Goal: Information Seeking & Learning: Check status

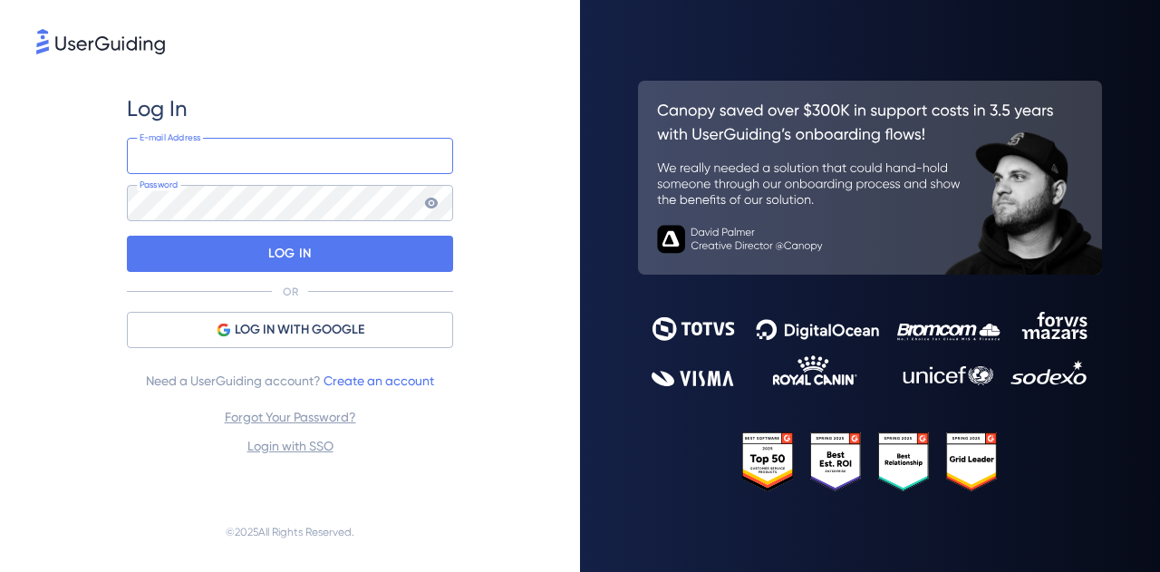
click at [248, 153] on input "email" at bounding box center [290, 156] width 326 height 36
type input "tools@vizcab.io"
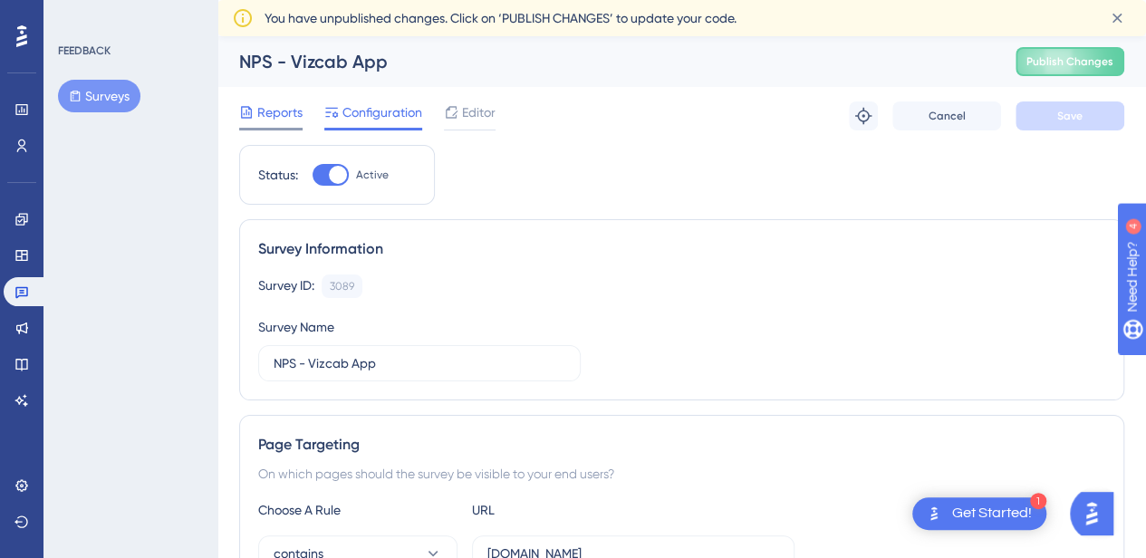
click at [272, 111] on span "Reports" at bounding box center [279, 112] width 45 height 22
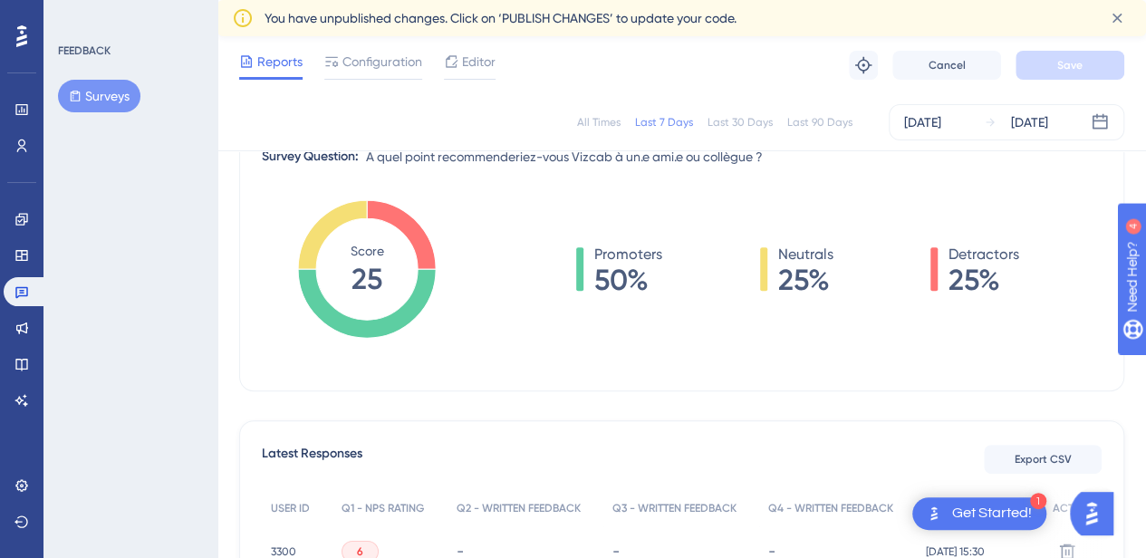
scroll to position [272, 0]
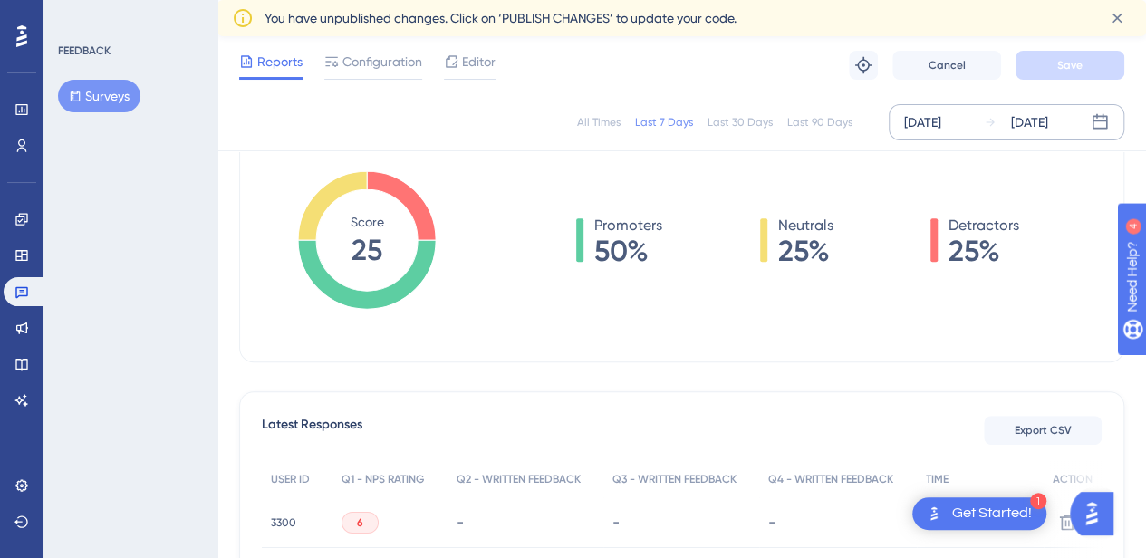
click at [939, 110] on div "Aug 26 2025 Sep 01 2025" at bounding box center [1007, 122] width 236 height 36
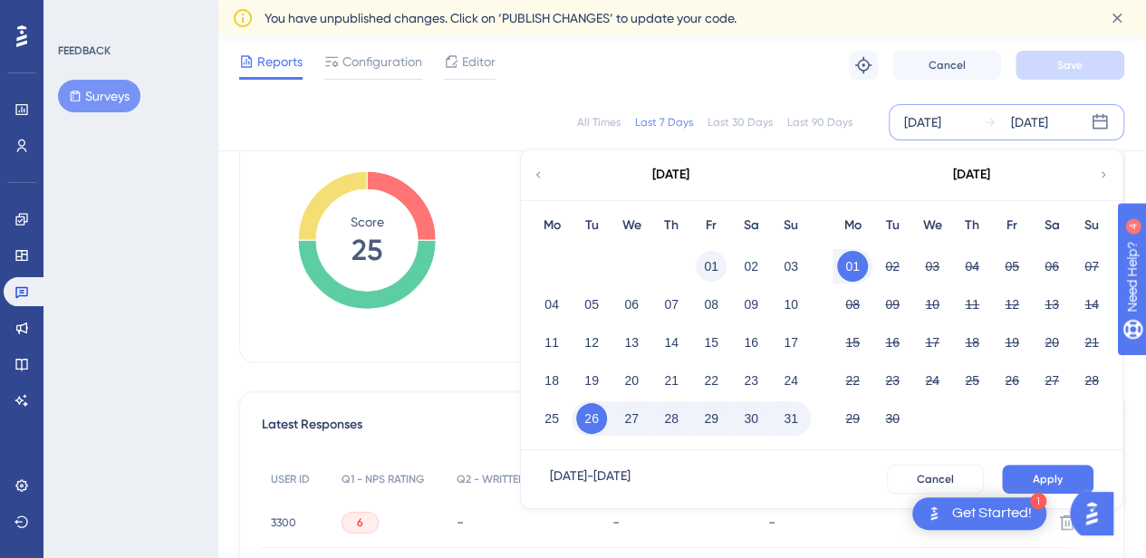
click at [698, 256] on button "01" at bounding box center [711, 266] width 31 height 31
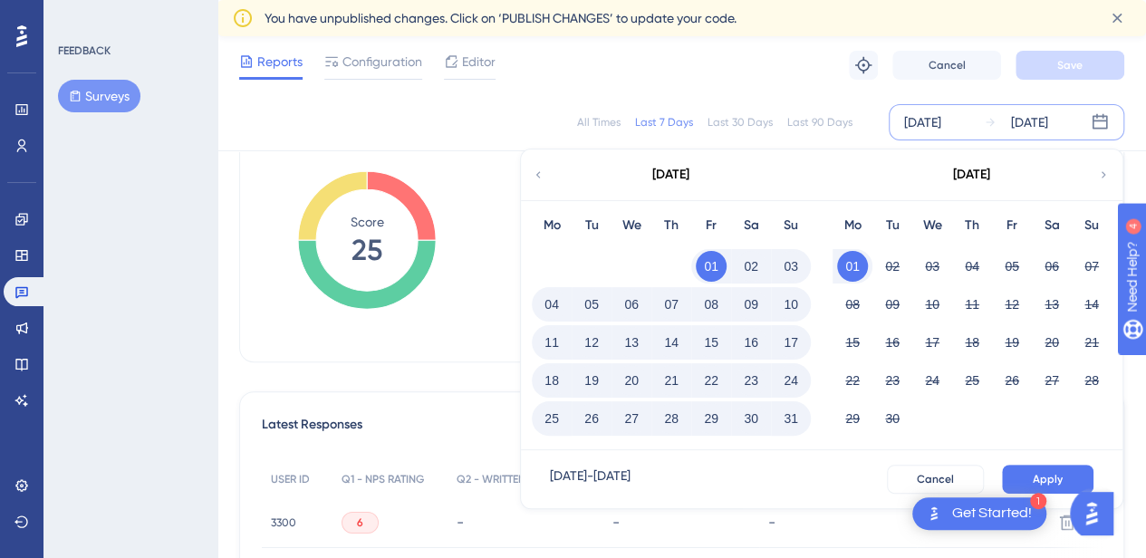
click at [794, 414] on button "31" at bounding box center [790, 418] width 31 height 31
click at [1069, 470] on button "Apply" at bounding box center [1047, 479] width 91 height 29
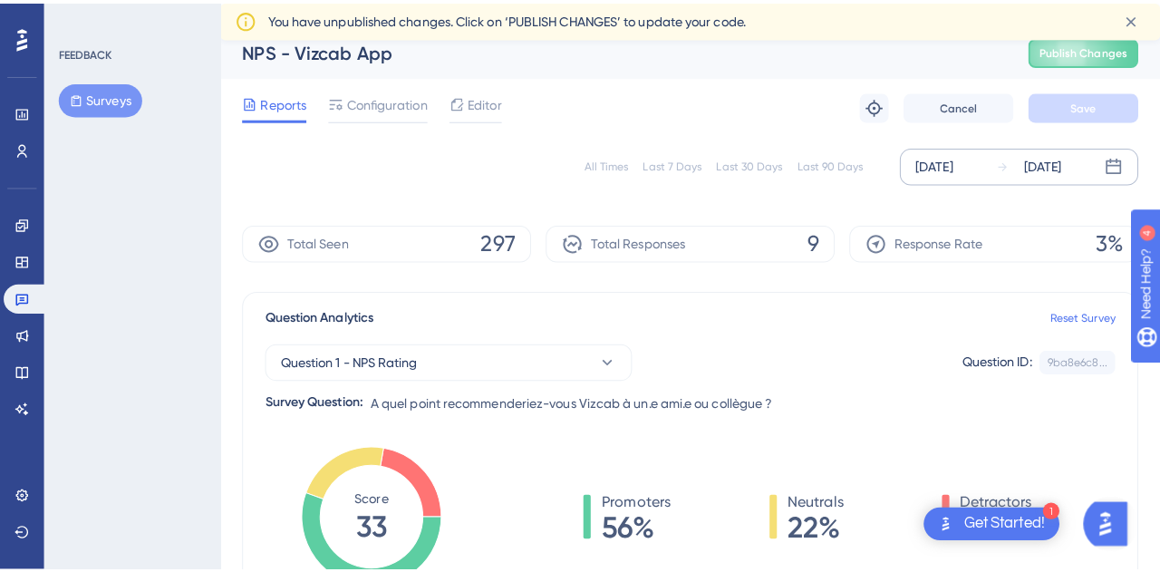
scroll to position [0, 0]
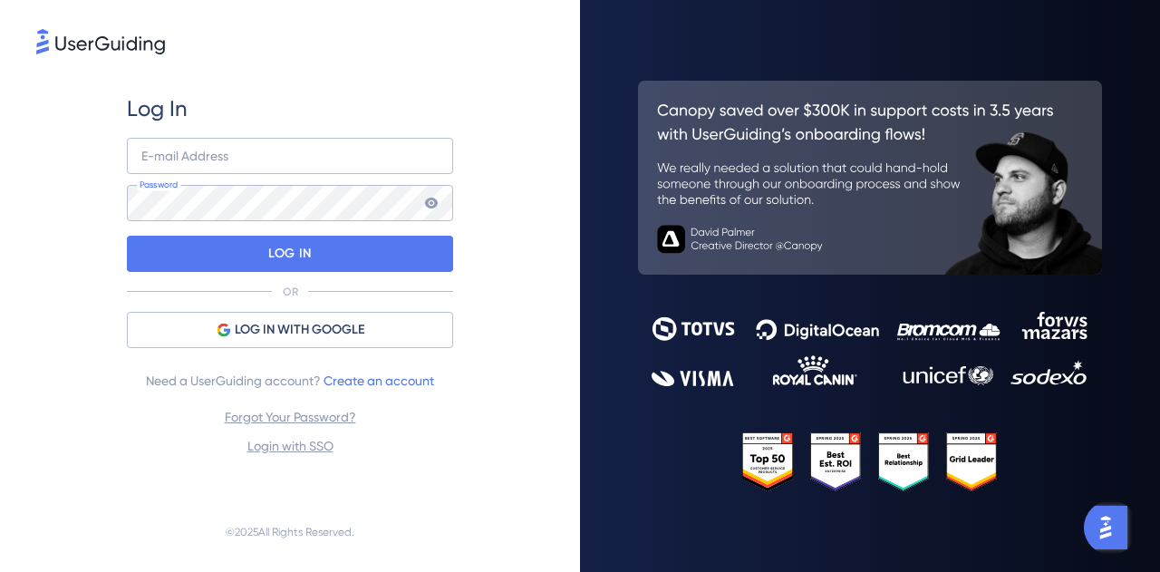
click at [273, 175] on div "E-mail Address Password" at bounding box center [290, 179] width 326 height 83
click at [273, 159] on input "email" at bounding box center [290, 156] width 326 height 36
type input "tools@vizcab.io"
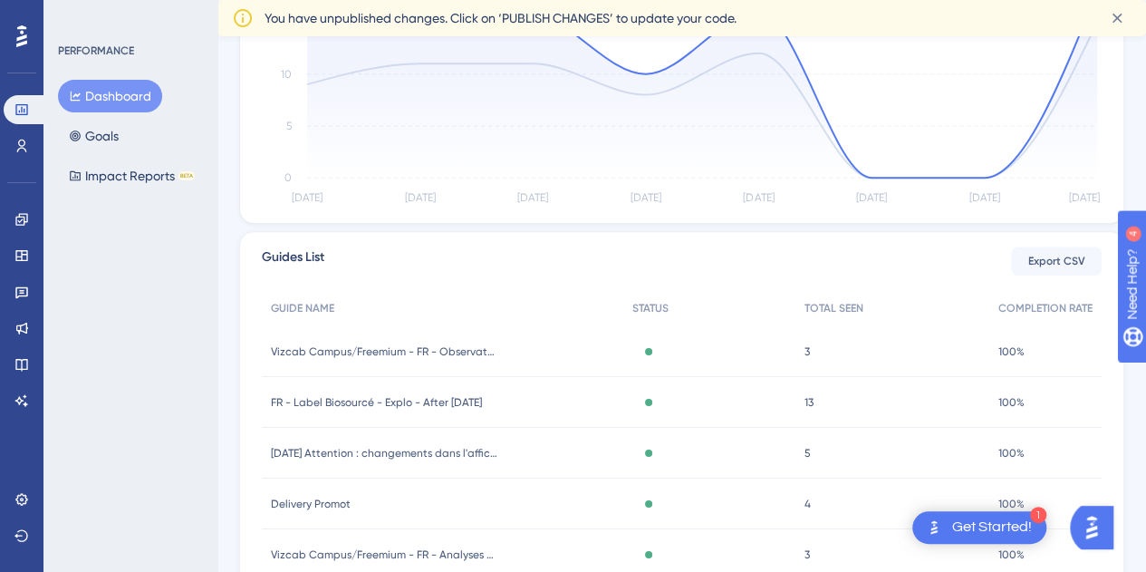
scroll to position [631, 0]
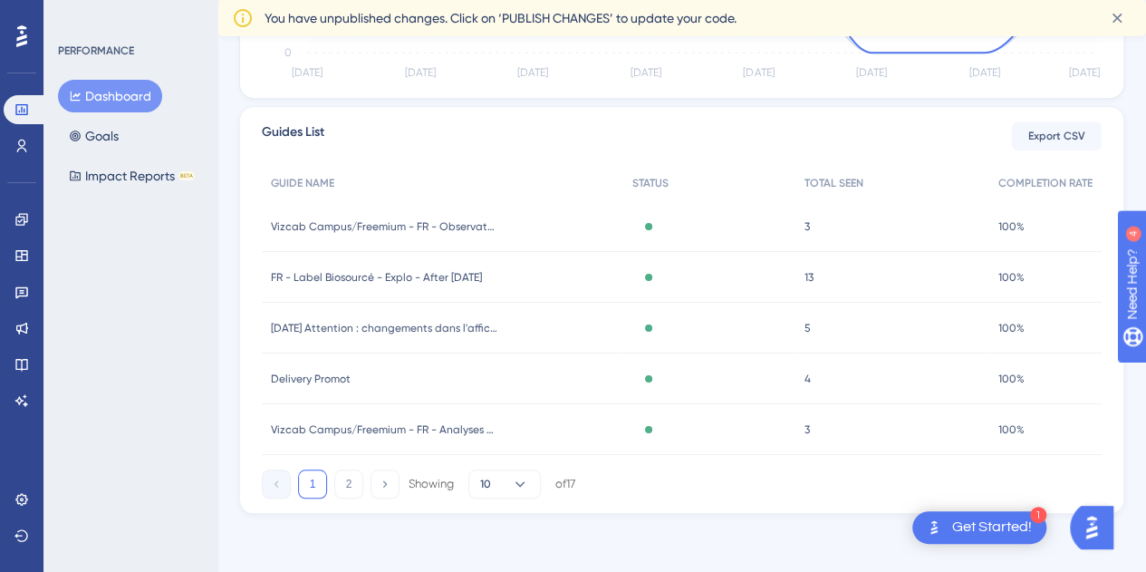
click at [131, 126] on div "Dashboard Goals Impact Reports BETA" at bounding box center [131, 136] width 147 height 112
click at [109, 144] on button "Goals" at bounding box center [94, 136] width 72 height 33
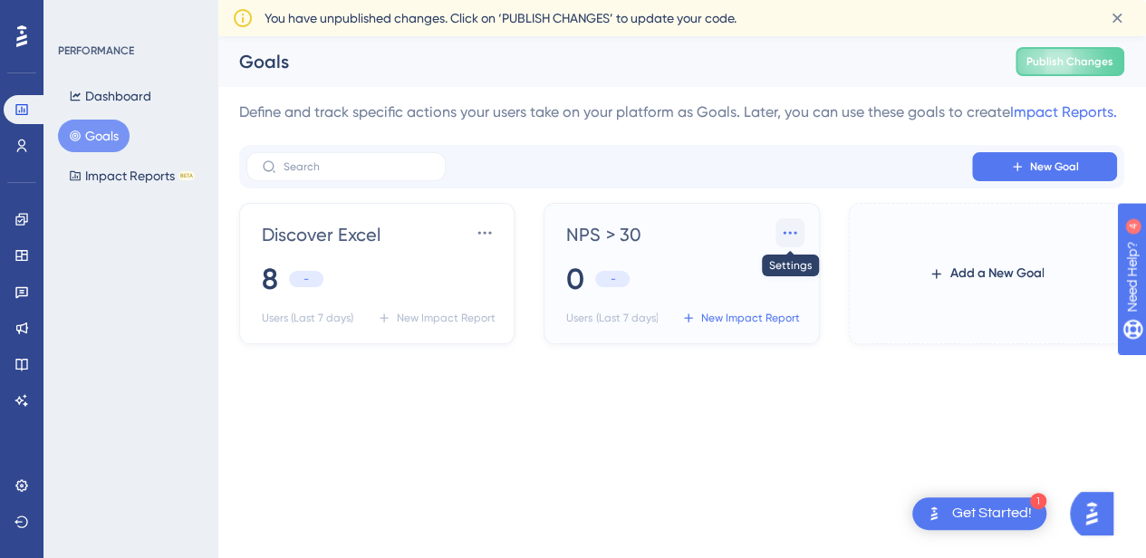
click at [801, 229] on button at bounding box center [789, 232] width 29 height 29
click at [756, 292] on span "Settings" at bounding box center [756, 285] width 47 height 22
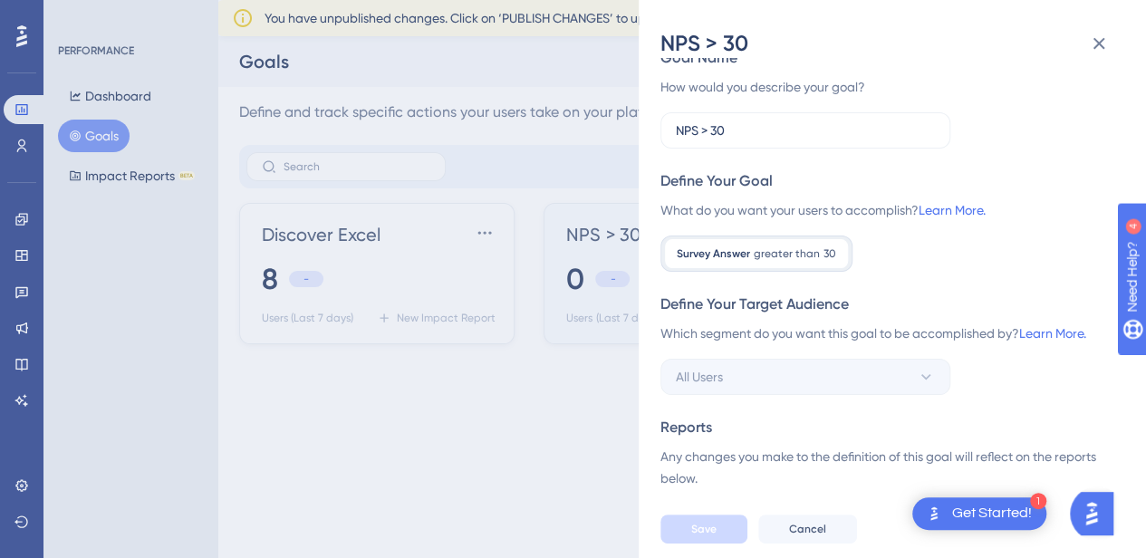
scroll to position [51, 0]
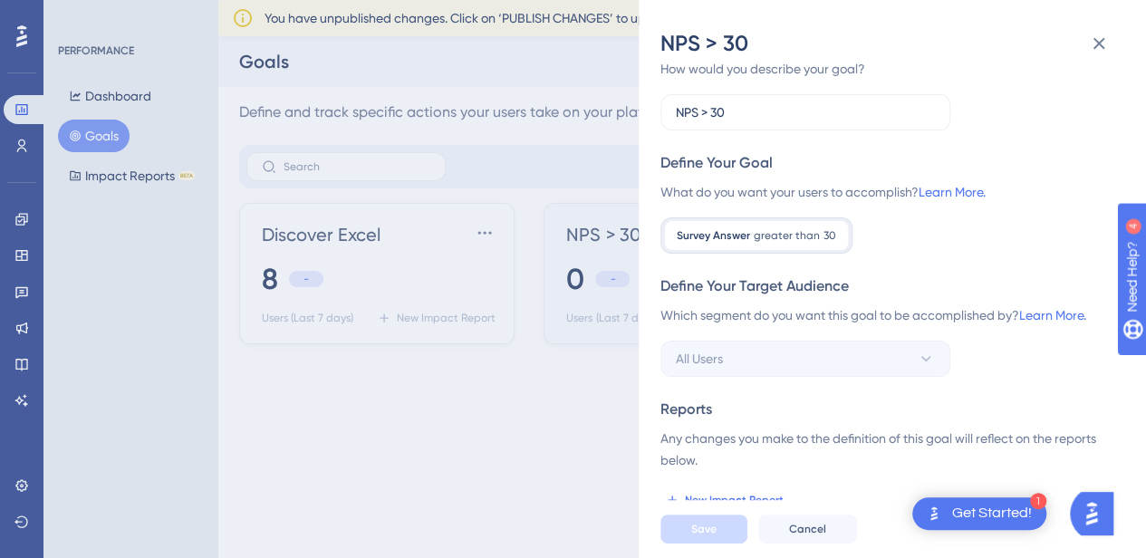
click at [554, 485] on div "NPS > 30 Goal Name How would you describe your goal? NPS > 30 Define Your Goal …" at bounding box center [573, 279] width 1146 height 558
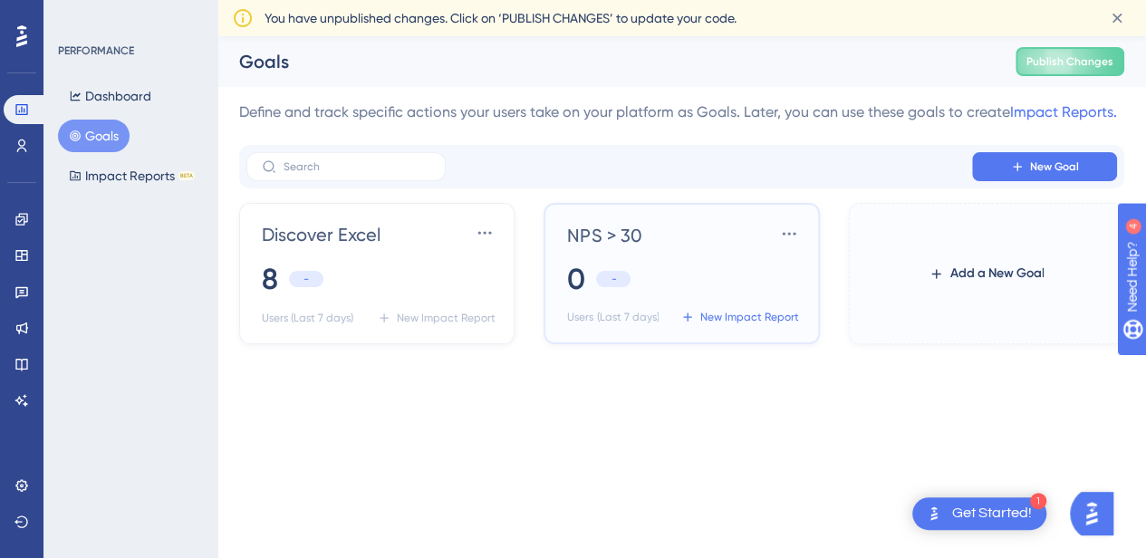
click at [570, 225] on span "NPS > 30" at bounding box center [604, 235] width 74 height 25
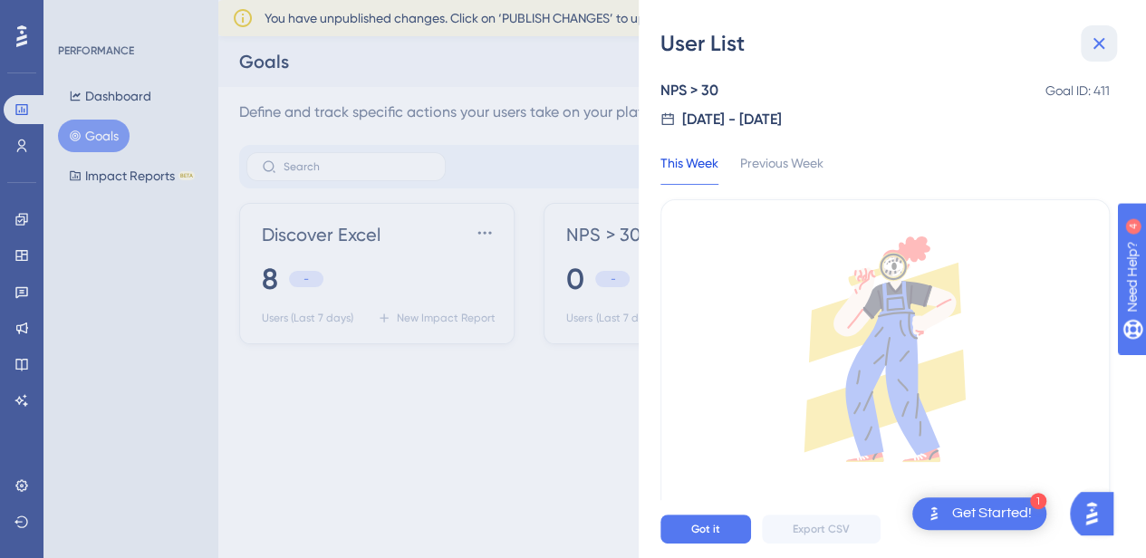
click at [1096, 47] on icon at bounding box center [1099, 44] width 22 height 22
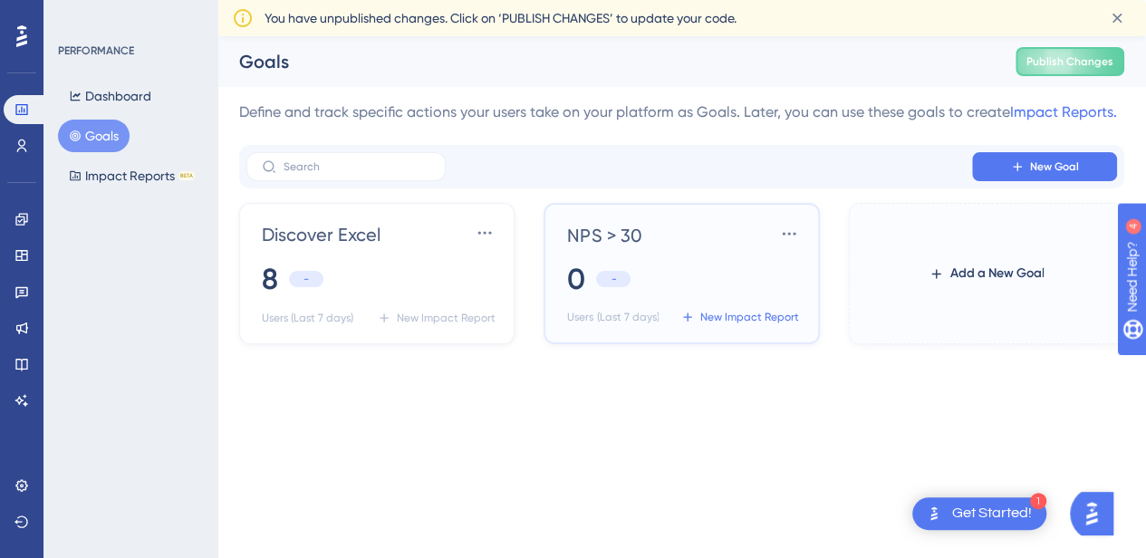
click at [587, 229] on span "NPS > 30" at bounding box center [604, 235] width 74 height 25
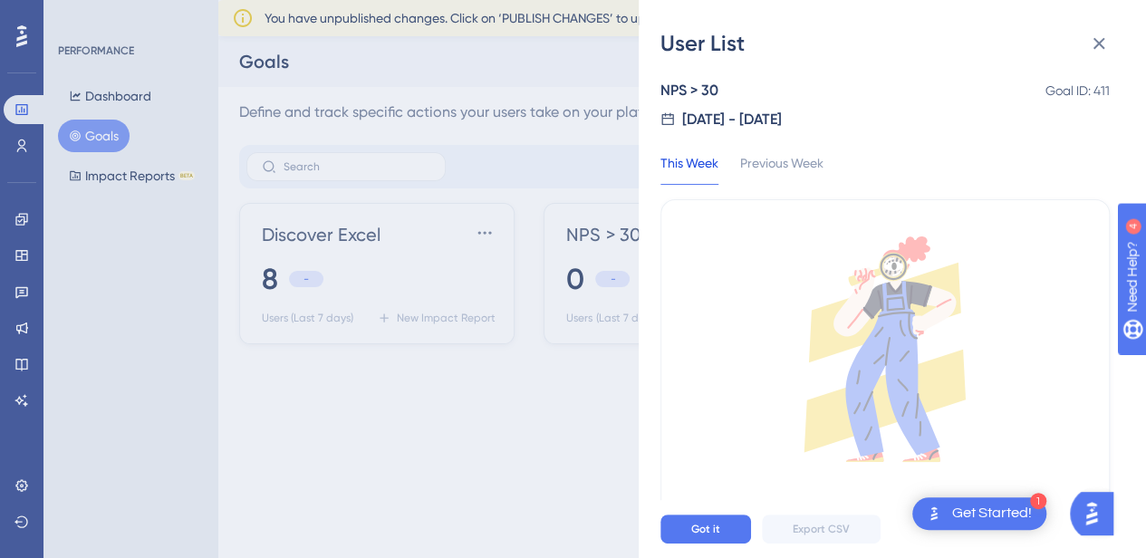
click at [743, 119] on div "8/18/2025 - 8/25/2025" at bounding box center [732, 120] width 100 height 22
click at [663, 120] on icon at bounding box center [667, 119] width 14 height 14
click at [663, 114] on icon at bounding box center [667, 119] width 12 height 12
click at [777, 164] on div "Previous Week" at bounding box center [781, 168] width 83 height 33
click at [694, 160] on div "This Week" at bounding box center [689, 168] width 58 height 33
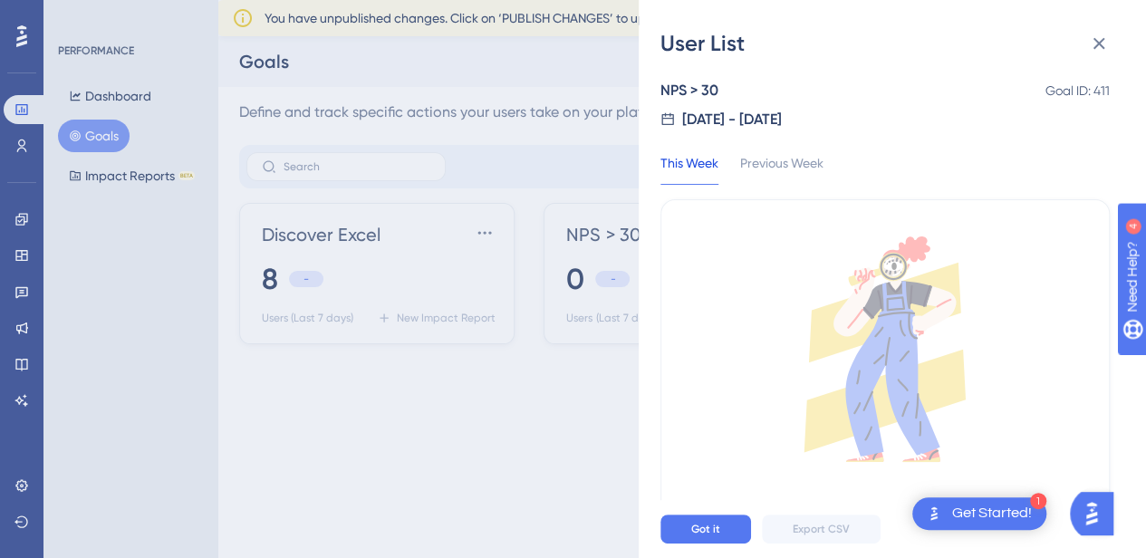
click at [672, 115] on icon at bounding box center [667, 119] width 12 height 12
drag, startPoint x: 889, startPoint y: 115, endPoint x: 785, endPoint y: 117, distance: 104.2
click at [879, 115] on div "8/18/2025 - 8/25/2025" at bounding box center [884, 120] width 449 height 22
click at [728, 120] on div "8/18/2025 - 8/25/2025" at bounding box center [732, 120] width 100 height 22
drag, startPoint x: 674, startPoint y: 125, endPoint x: 868, endPoint y: 119, distance: 194.0
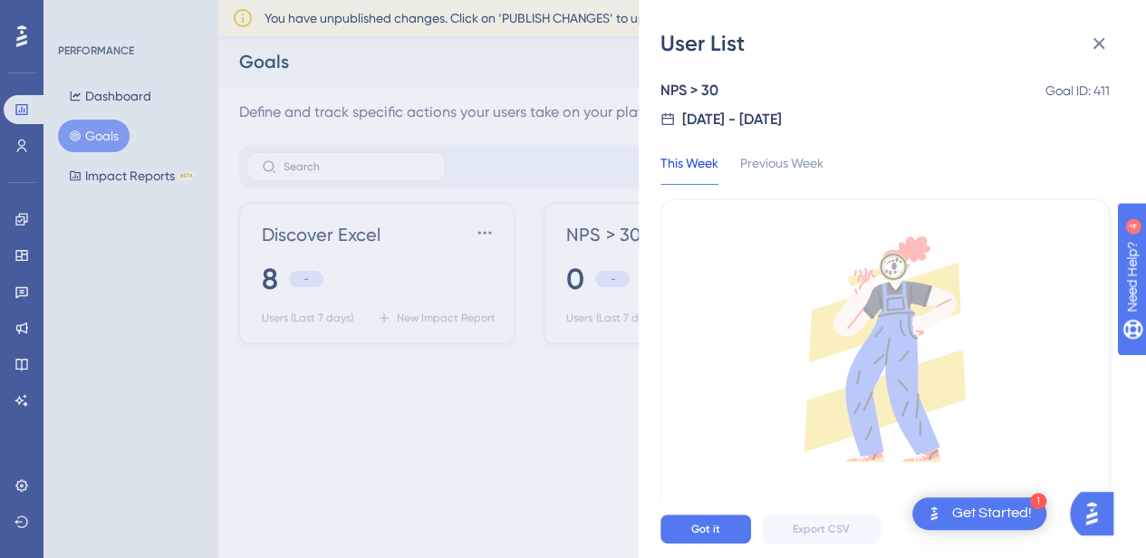
click at [868, 119] on div "8/18/2025 - 8/25/2025" at bounding box center [884, 120] width 449 height 22
drag, startPoint x: 715, startPoint y: 91, endPoint x: 706, endPoint y: 47, distance: 44.4
click at [715, 89] on div "NPS > 30" at bounding box center [689, 91] width 58 height 22
click at [705, 46] on div "User List" at bounding box center [892, 43] width 464 height 29
click at [1105, 41] on icon at bounding box center [1099, 44] width 22 height 22
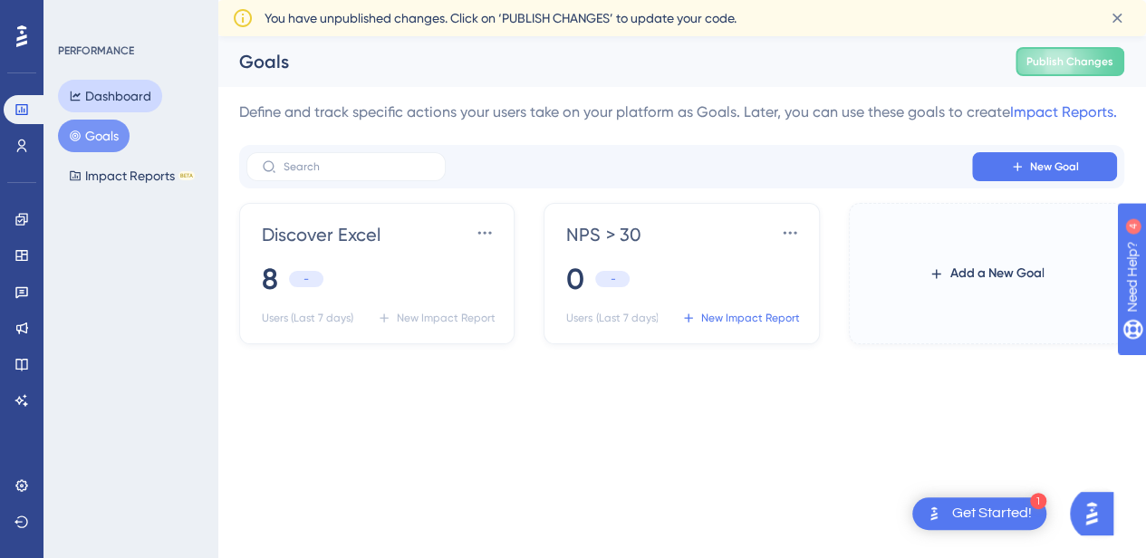
click at [112, 93] on button "Dashboard" at bounding box center [110, 96] width 104 height 33
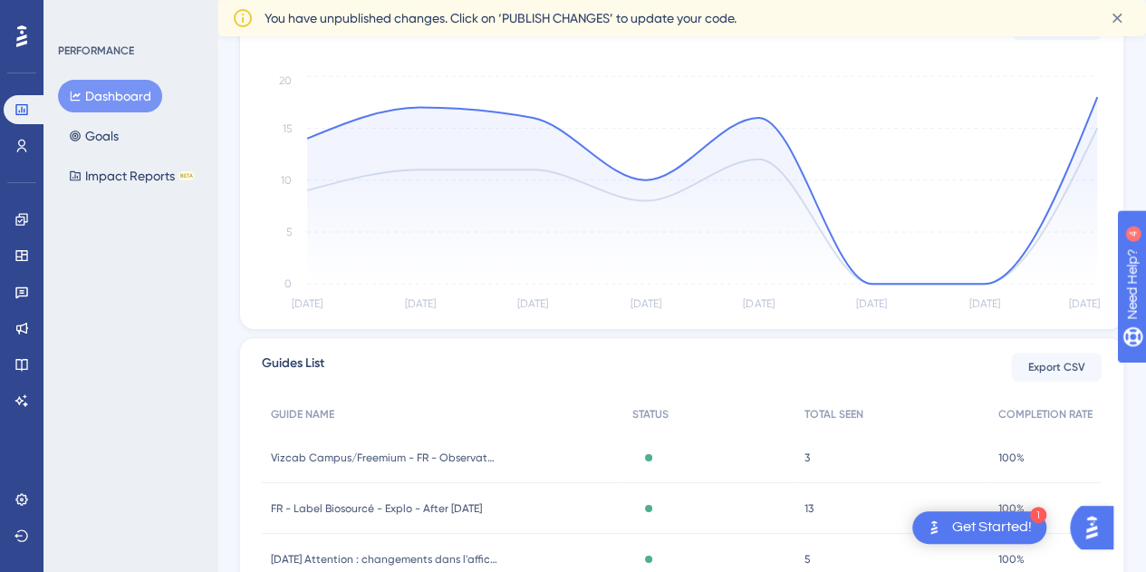
scroll to position [453, 0]
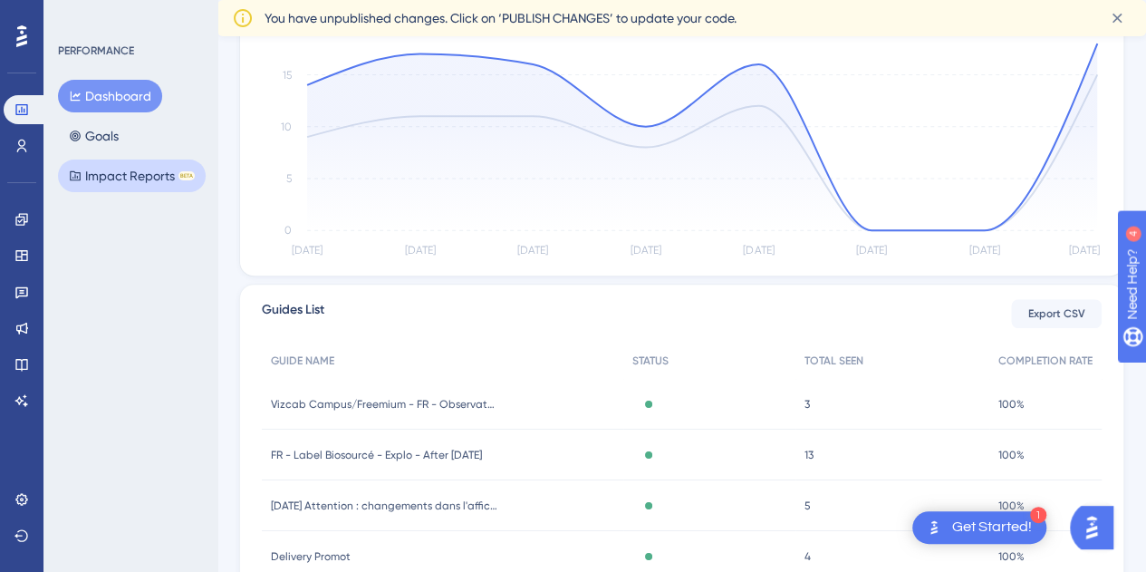
click at [130, 169] on button "Impact Reports BETA" at bounding box center [132, 175] width 148 height 33
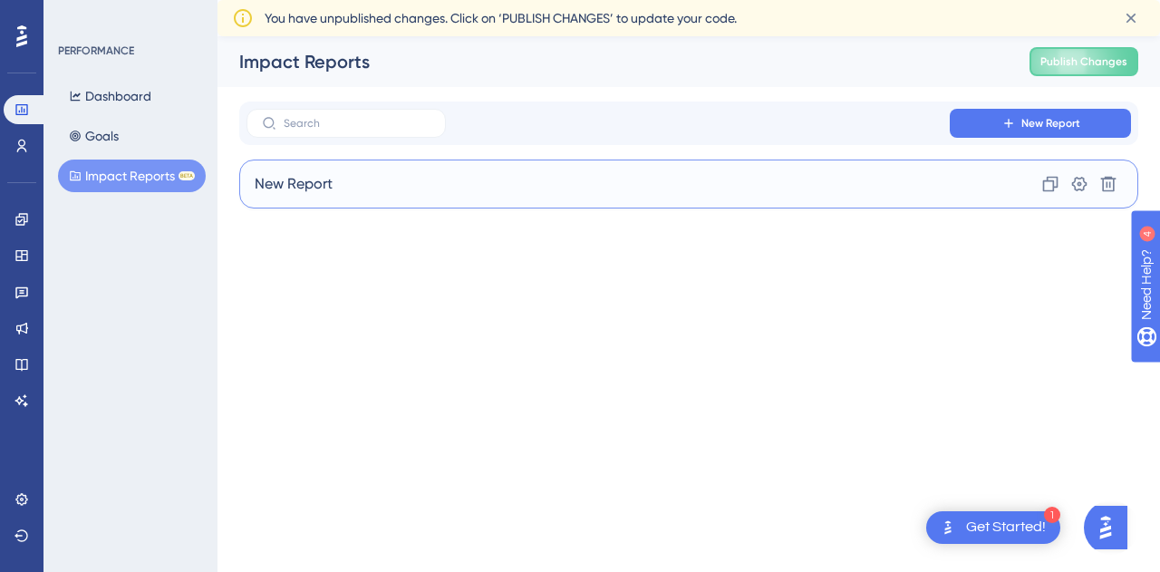
click at [299, 184] on span "New Report" at bounding box center [294, 184] width 78 height 22
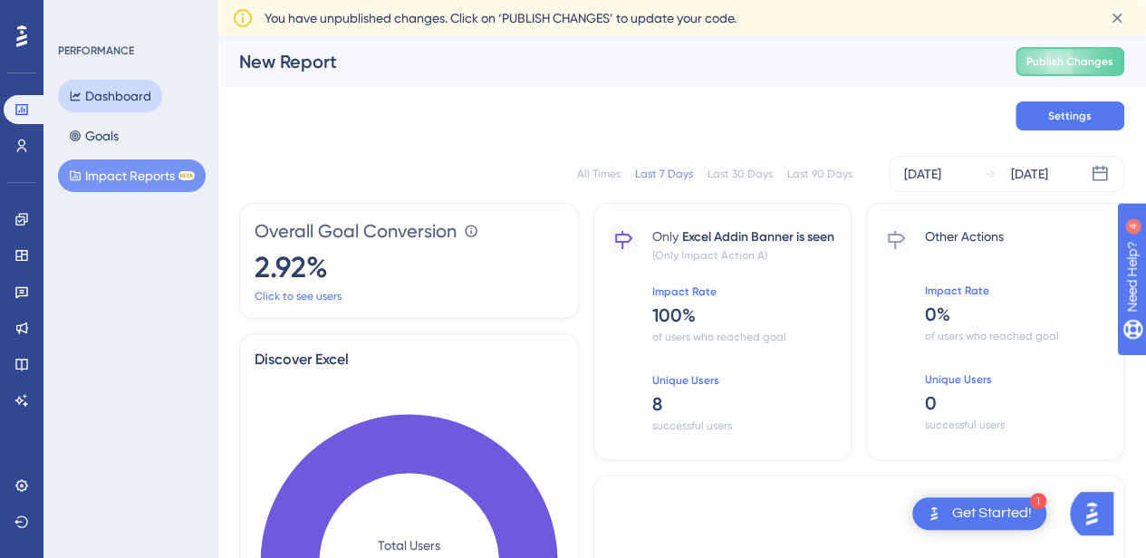
click at [143, 104] on button "Dashboard" at bounding box center [110, 96] width 104 height 33
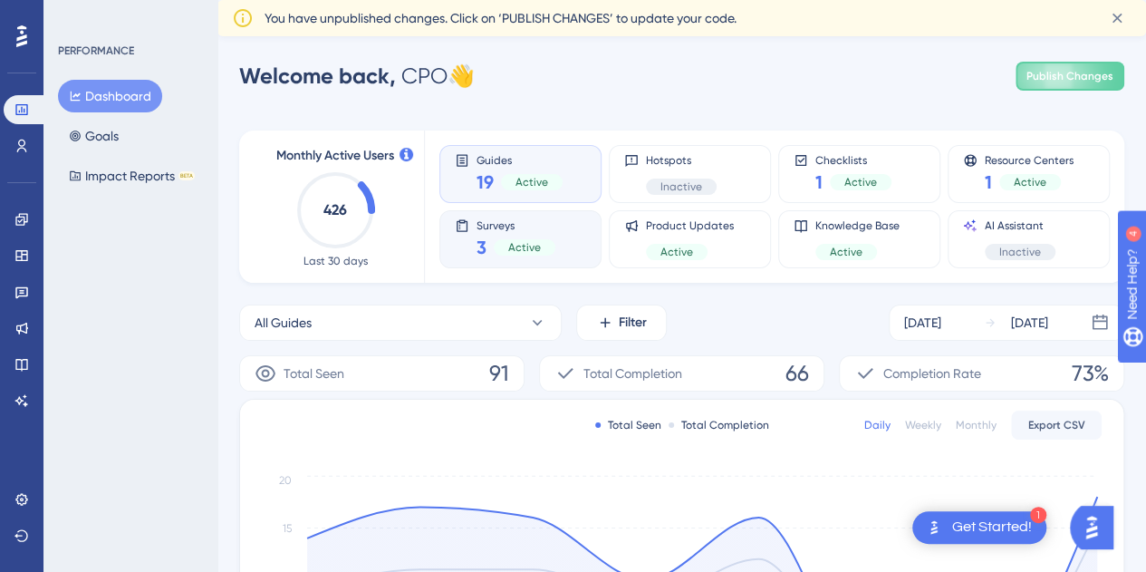
click at [508, 242] on span "Active" at bounding box center [524, 247] width 33 height 14
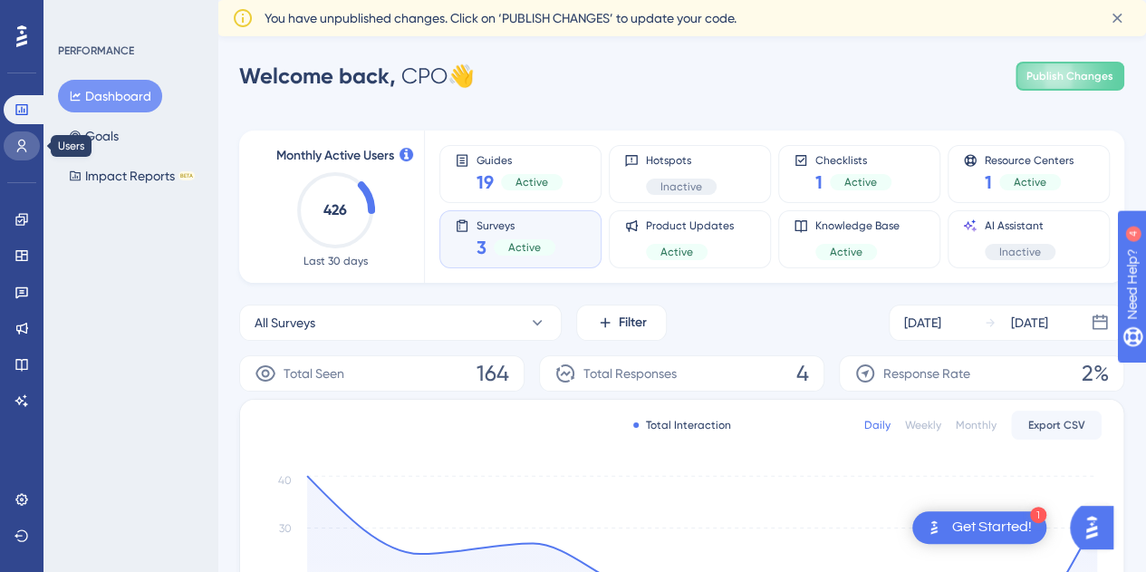
click at [20, 134] on link at bounding box center [22, 145] width 36 height 29
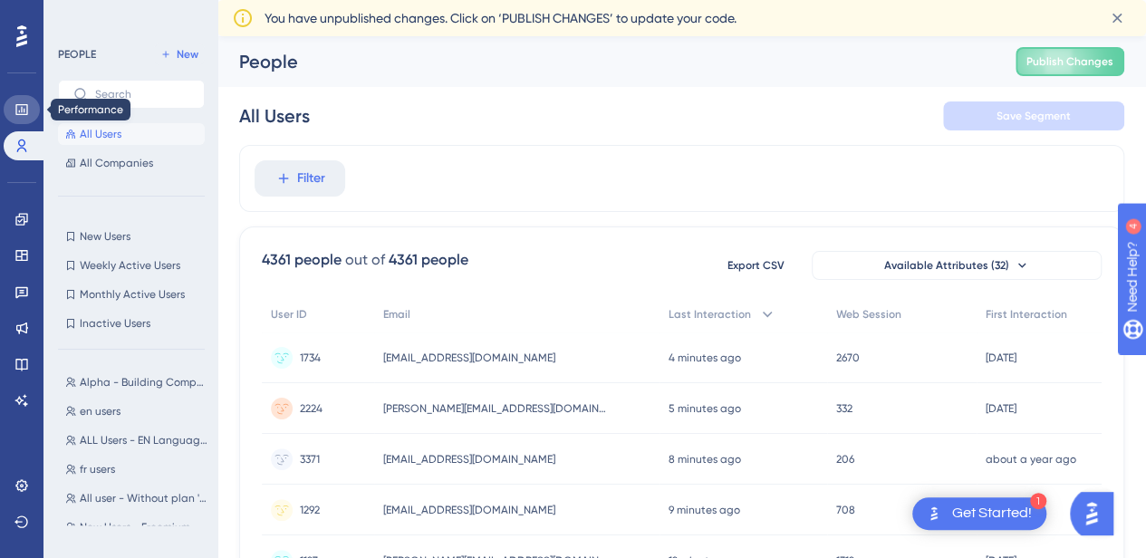
click at [17, 111] on icon at bounding box center [21, 109] width 14 height 14
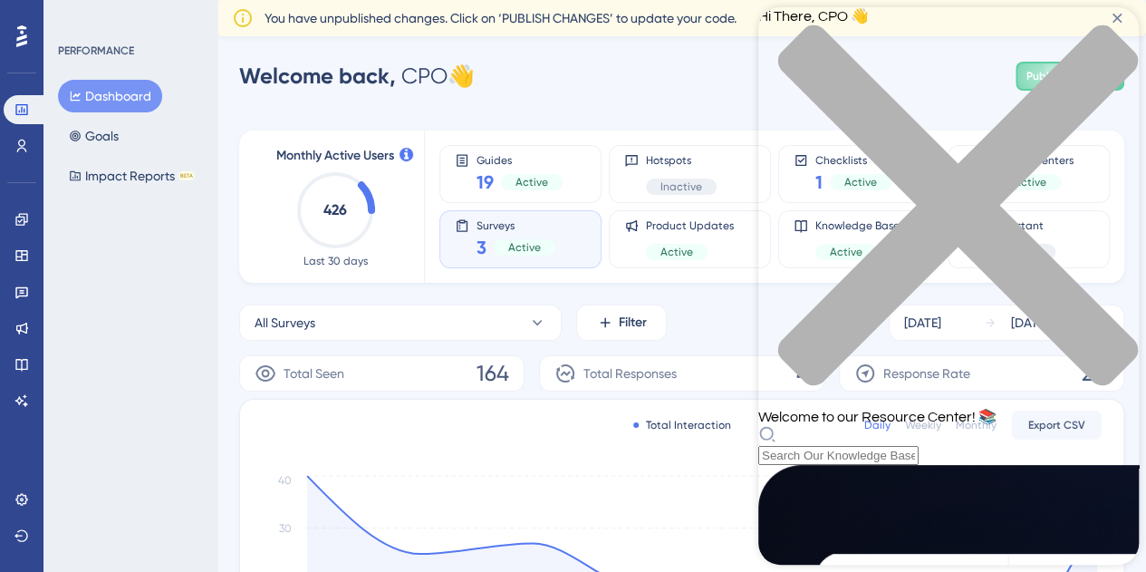
click at [880, 425] on div "Resource Center Header" at bounding box center [948, 445] width 380 height 40
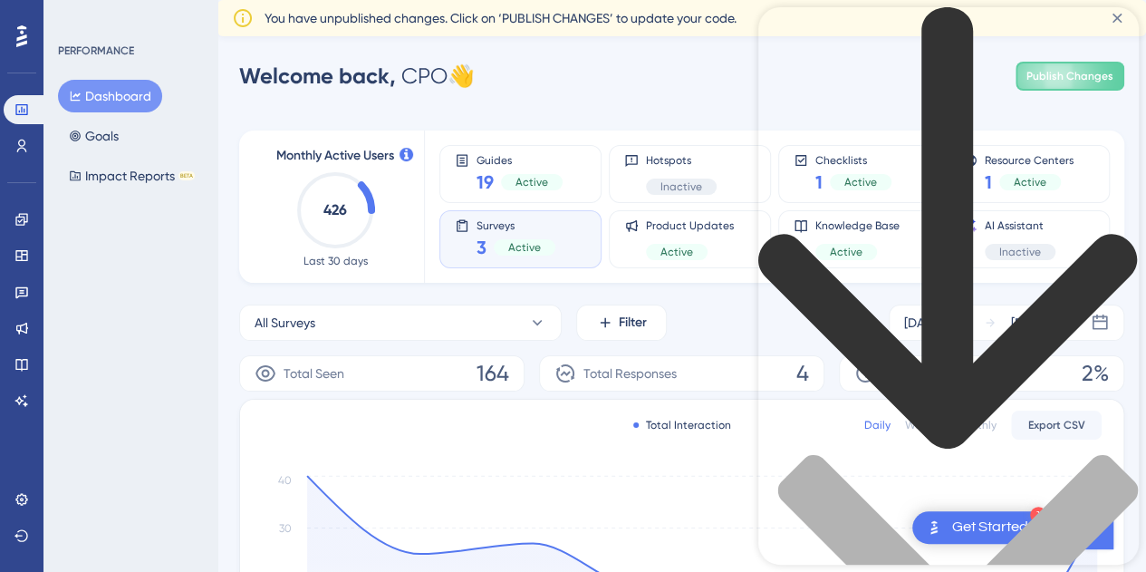
type input "nps"
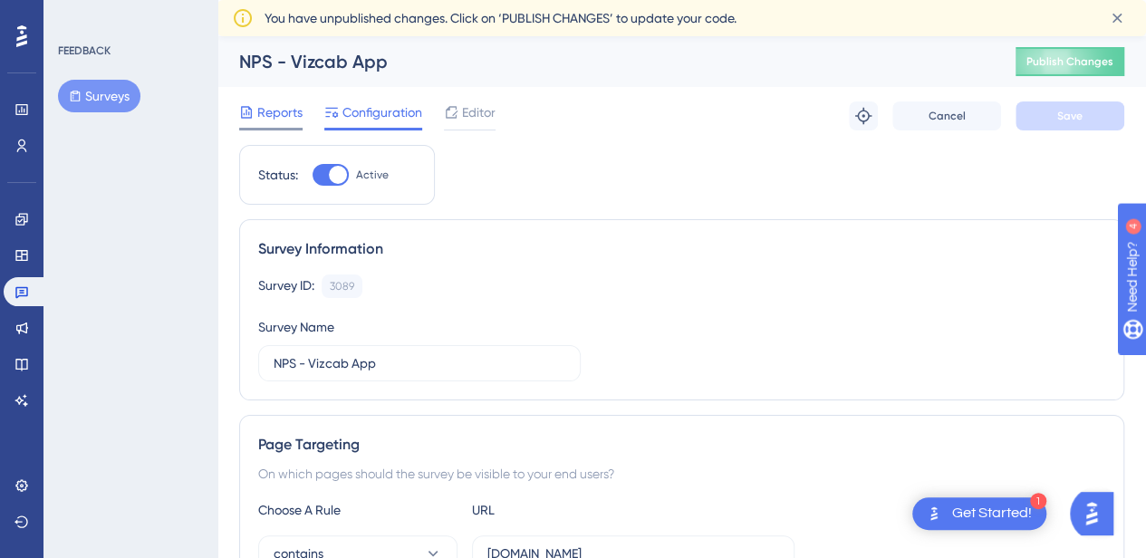
click at [272, 117] on span "Reports" at bounding box center [279, 112] width 45 height 22
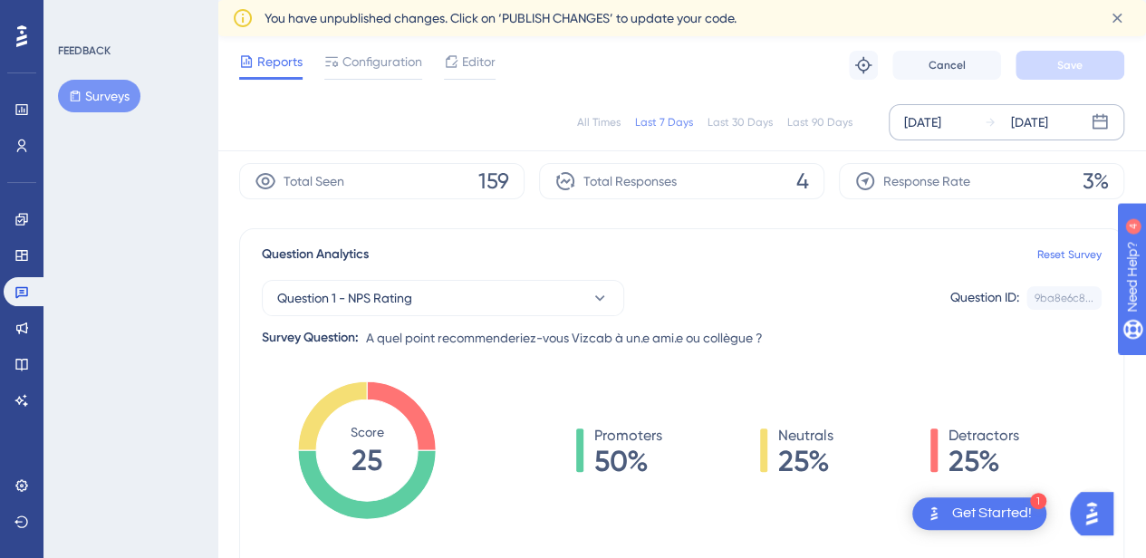
scroll to position [91, 0]
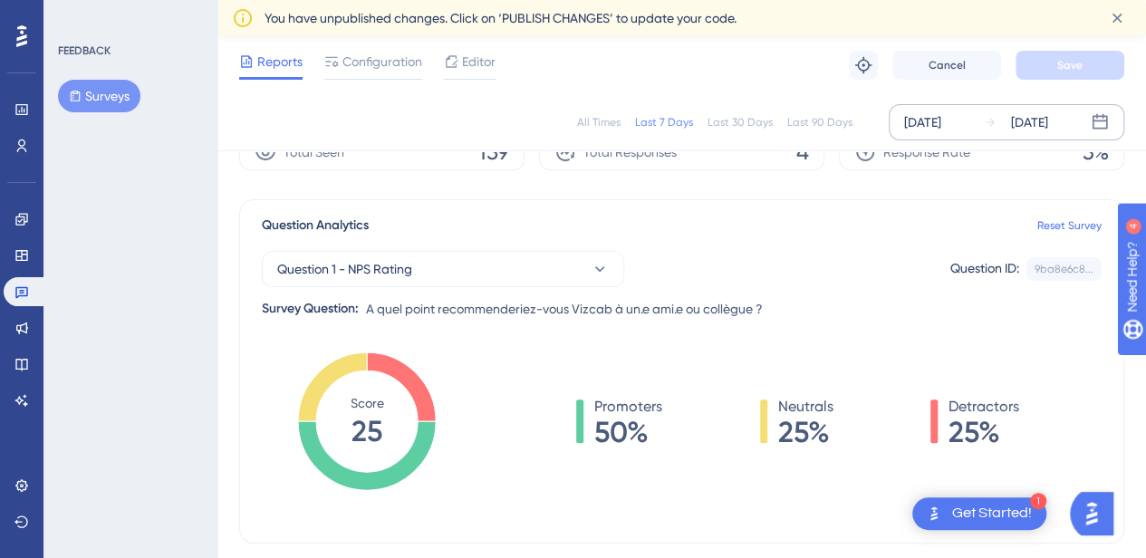
click at [991, 132] on div "[DATE]" at bounding box center [1016, 122] width 64 height 22
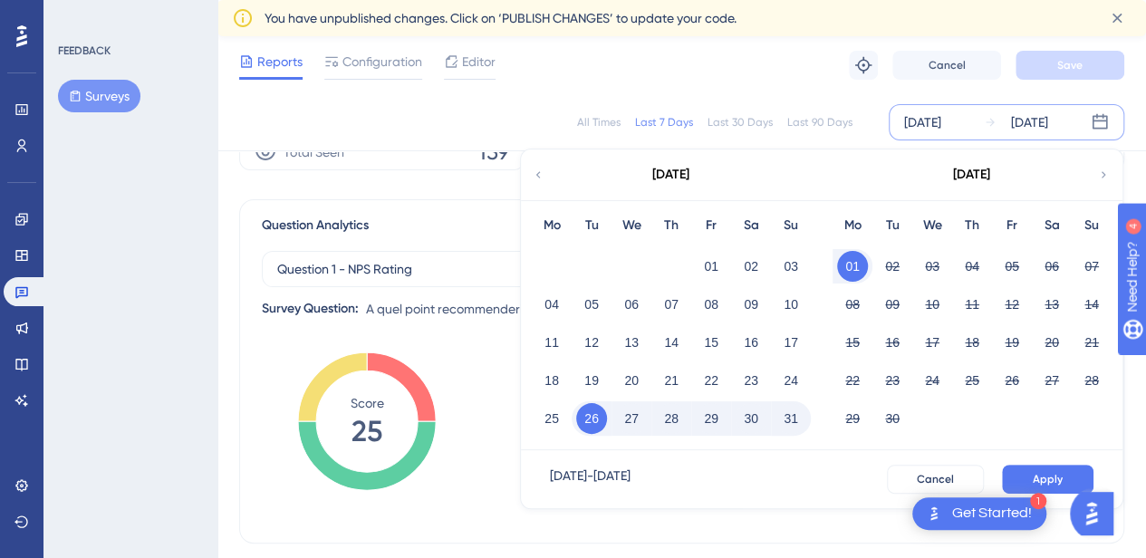
click at [534, 167] on icon at bounding box center [538, 175] width 13 height 16
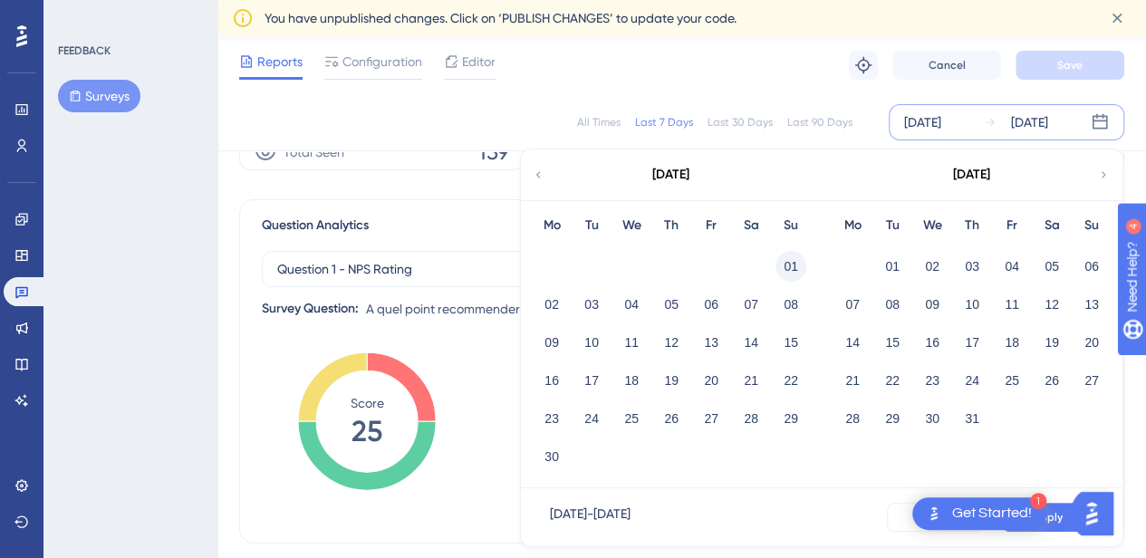
click at [783, 262] on button "01" at bounding box center [790, 266] width 31 height 31
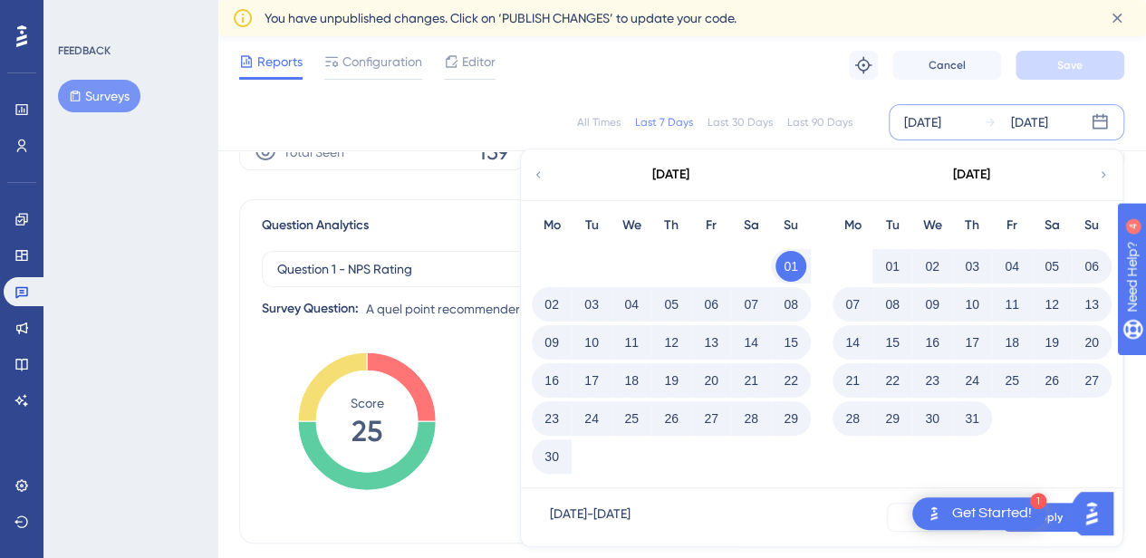
click at [546, 467] on button "30" at bounding box center [551, 456] width 31 height 31
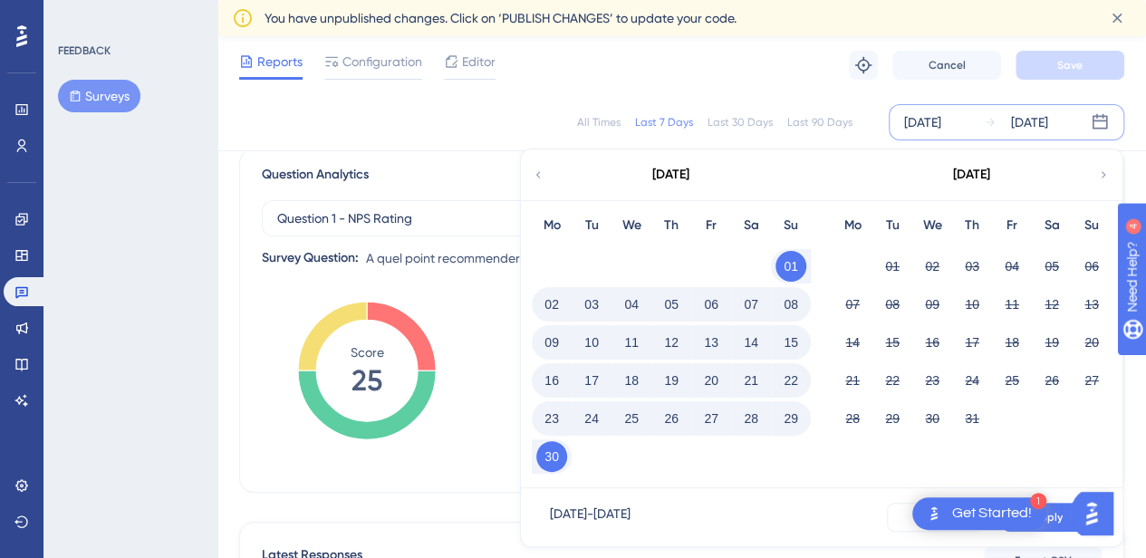
scroll to position [272, 0]
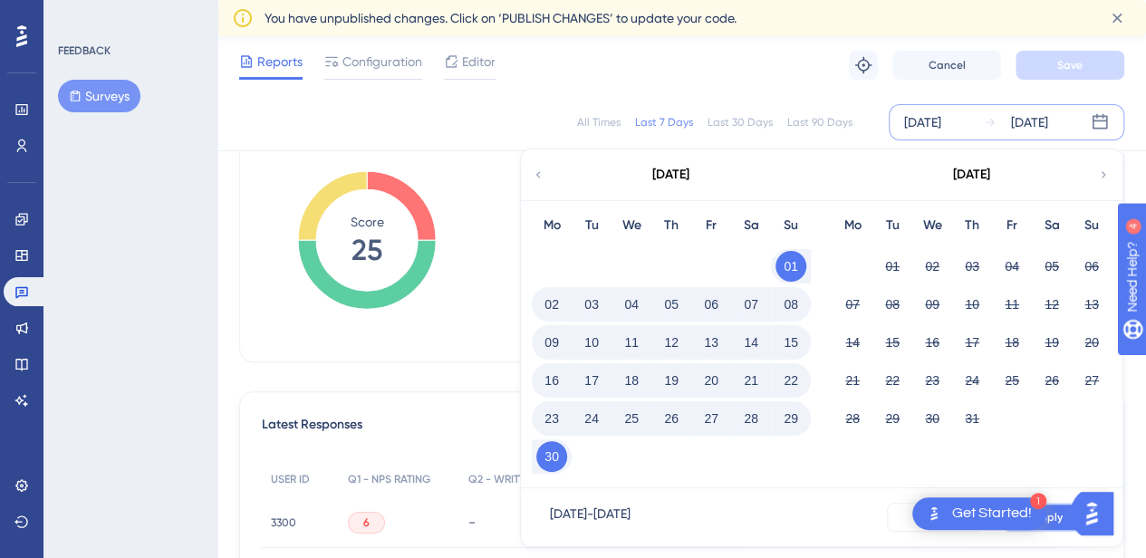
click at [1064, 519] on button "Apply" at bounding box center [1047, 517] width 91 height 29
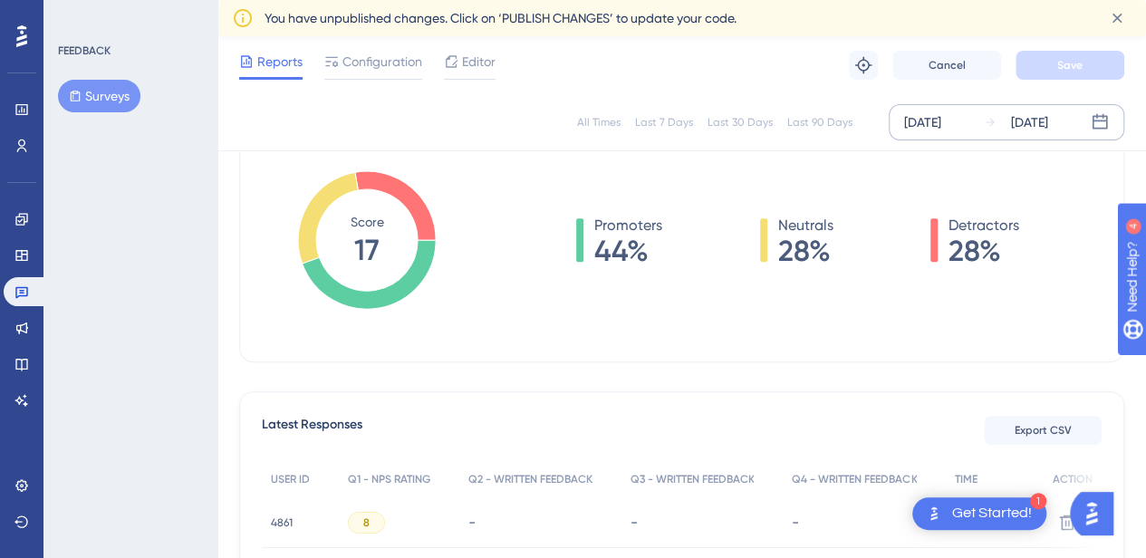
click at [992, 124] on icon at bounding box center [990, 122] width 13 height 13
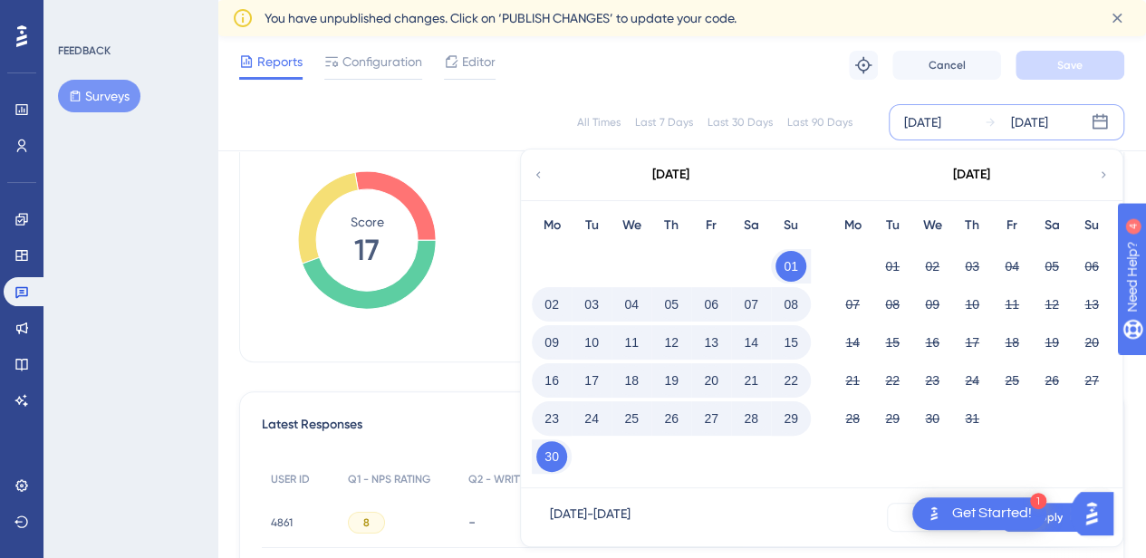
click at [1100, 175] on icon at bounding box center [1103, 175] width 13 height 16
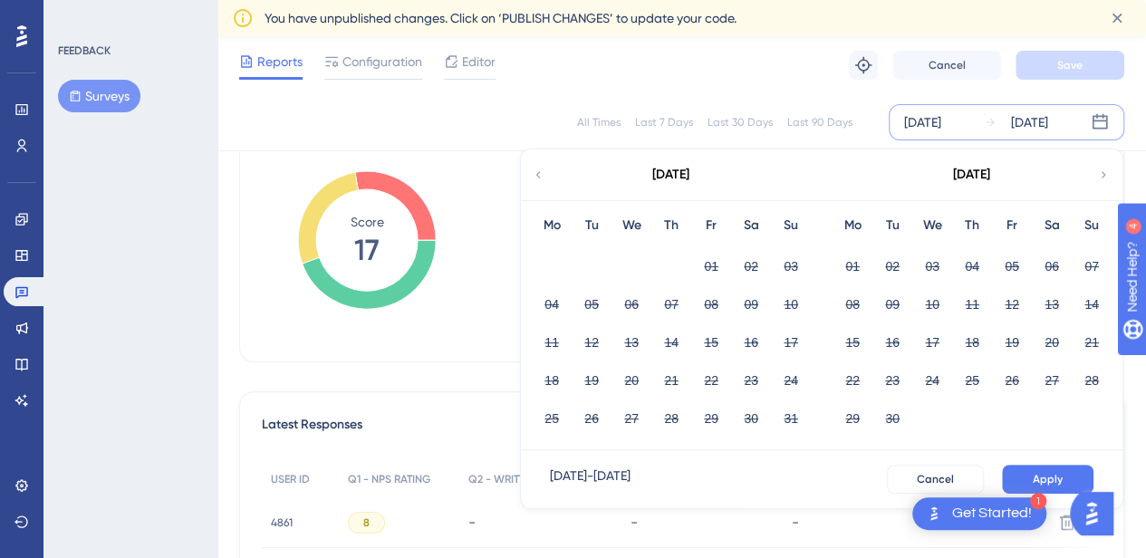
click at [537, 173] on icon at bounding box center [538, 174] width 5 height 6
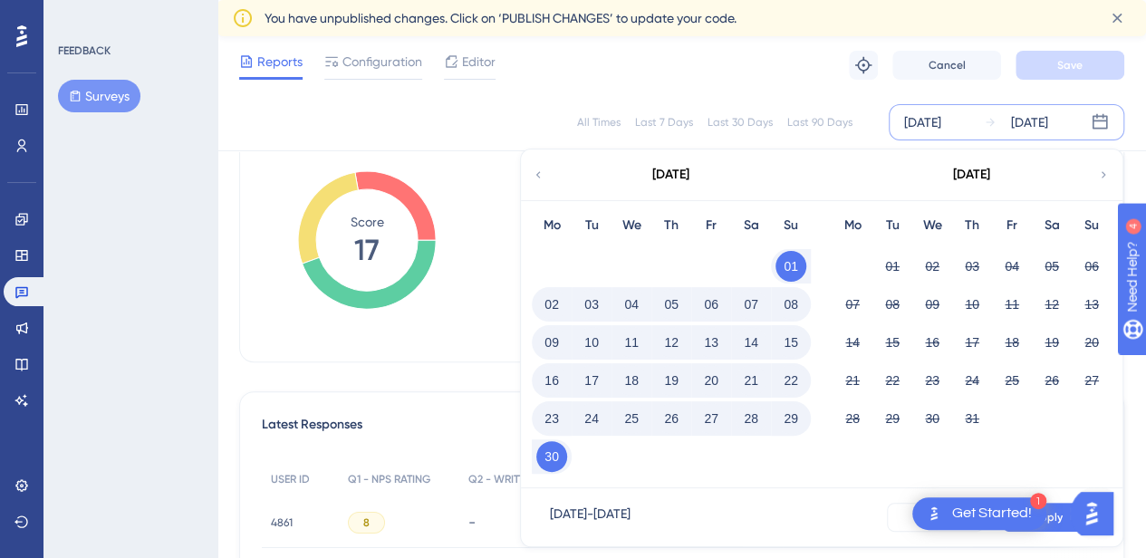
click at [929, 113] on div "[DATE]" at bounding box center [922, 122] width 37 height 22
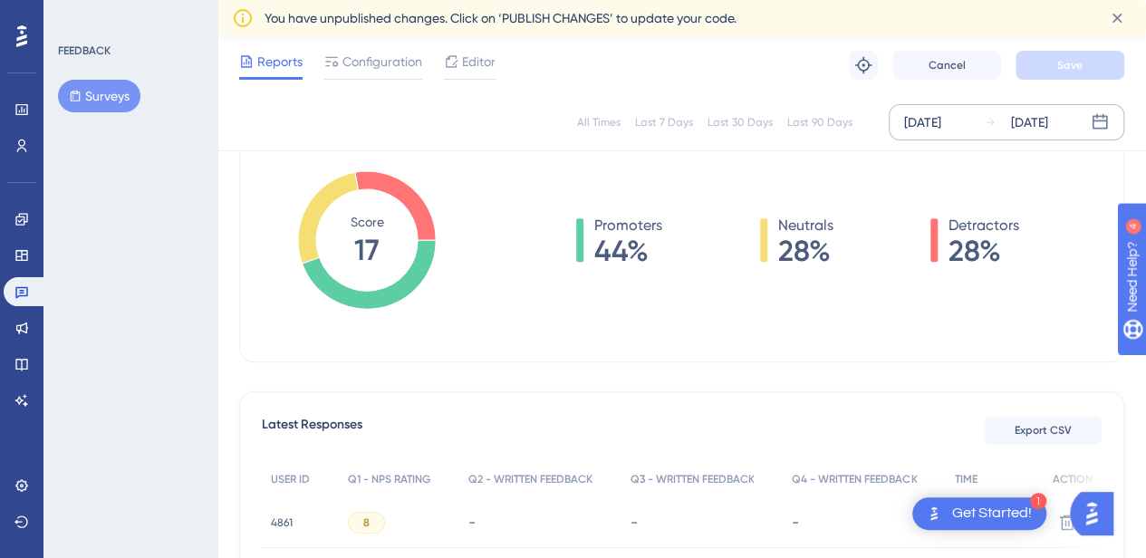
click at [932, 127] on div "[DATE]" at bounding box center [922, 122] width 37 height 22
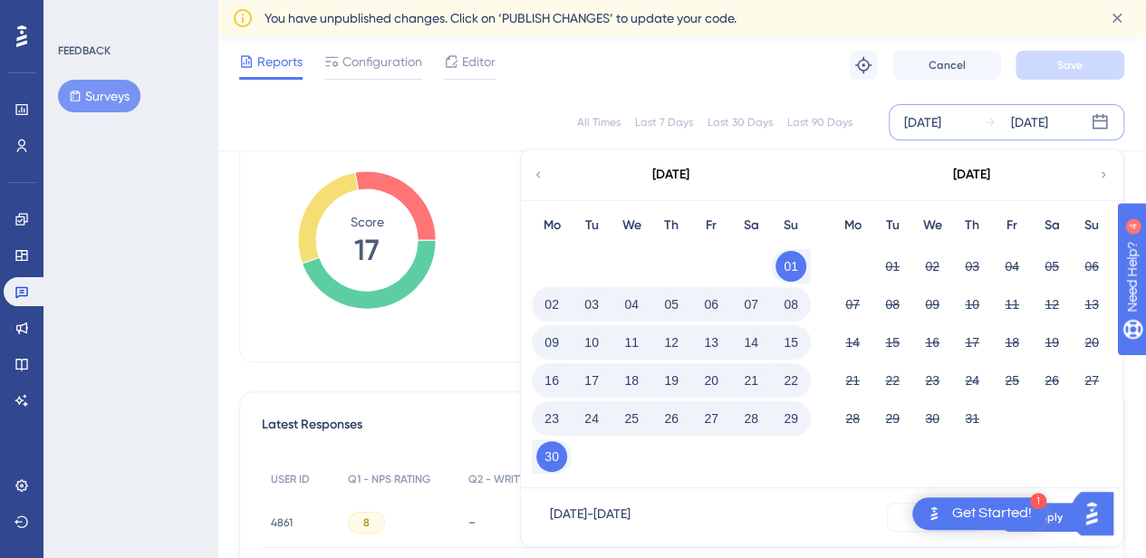
click at [755, 403] on button "28" at bounding box center [751, 418] width 31 height 31
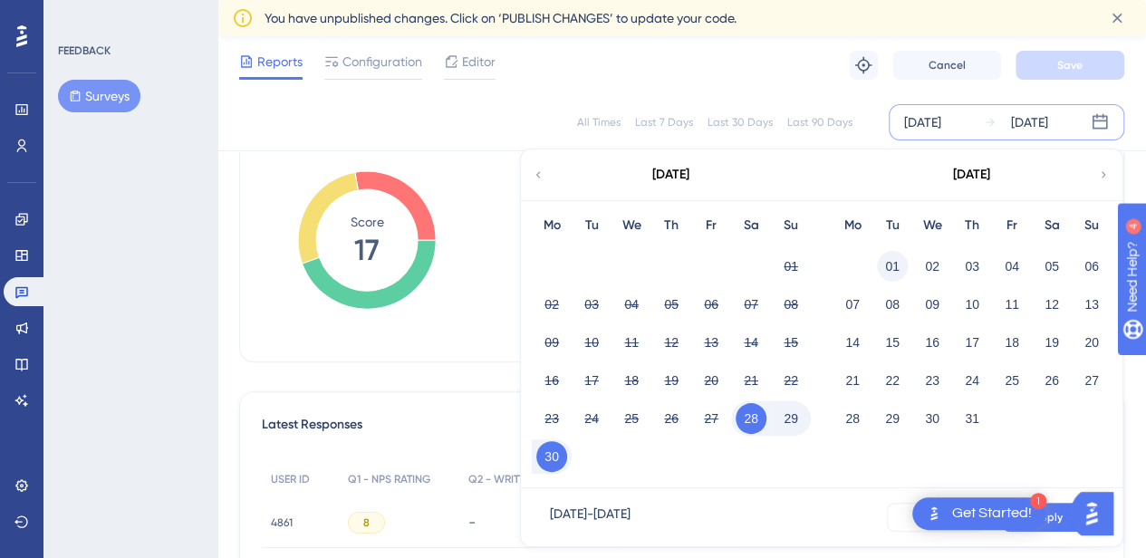
click at [890, 266] on button "01" at bounding box center [892, 266] width 31 height 31
click at [898, 260] on button "01" at bounding box center [892, 266] width 31 height 31
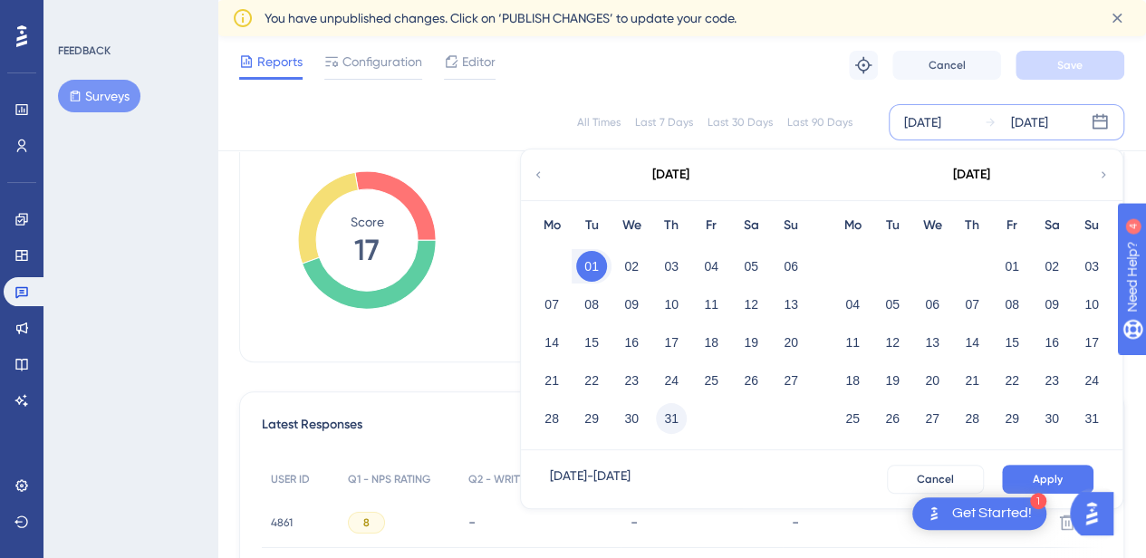
click at [669, 420] on button "31" at bounding box center [671, 418] width 31 height 31
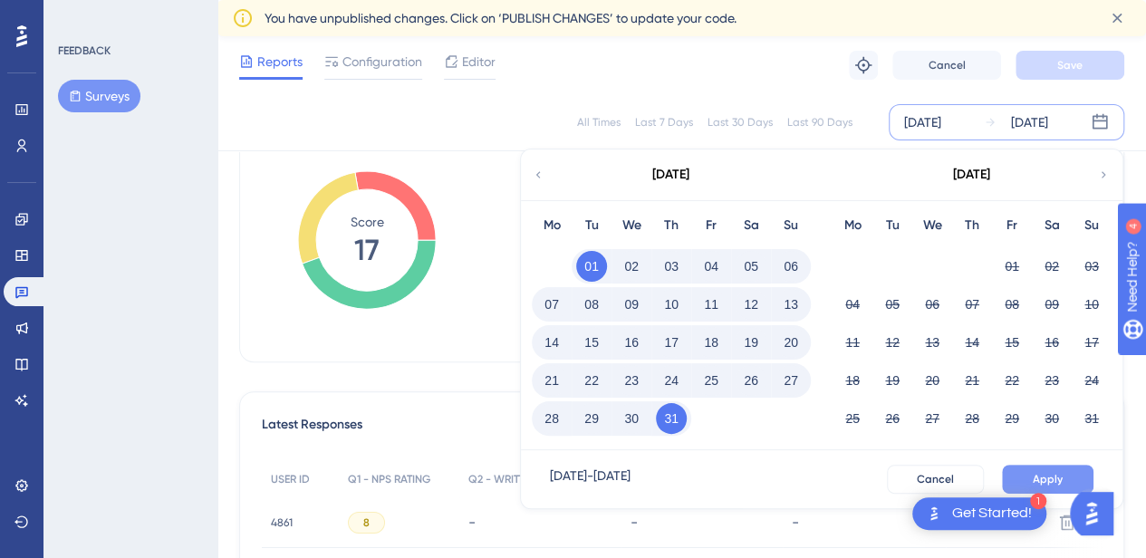
click at [1080, 476] on button "Apply" at bounding box center [1047, 479] width 91 height 29
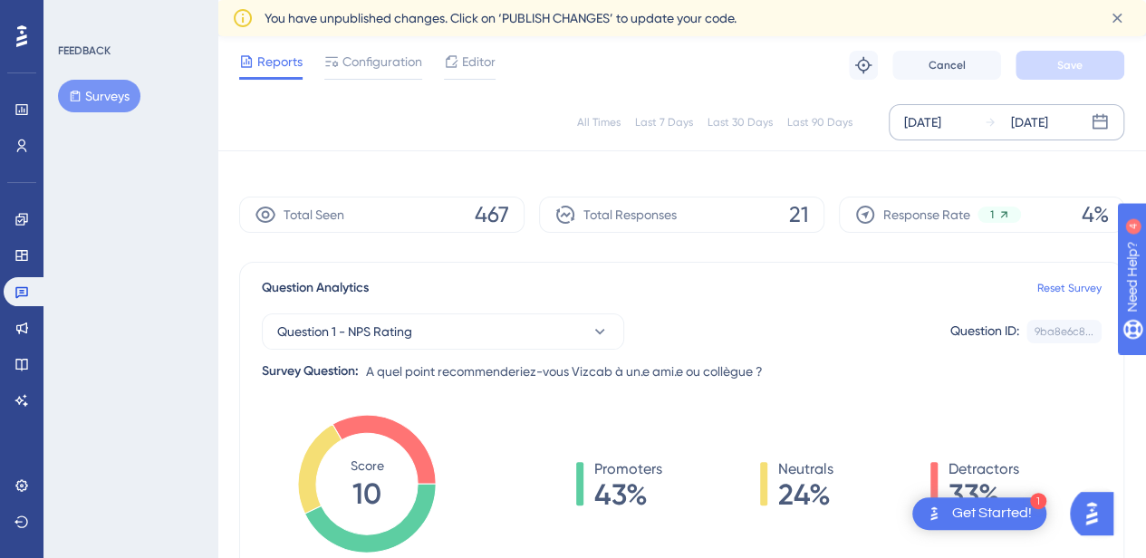
scroll to position [0, 0]
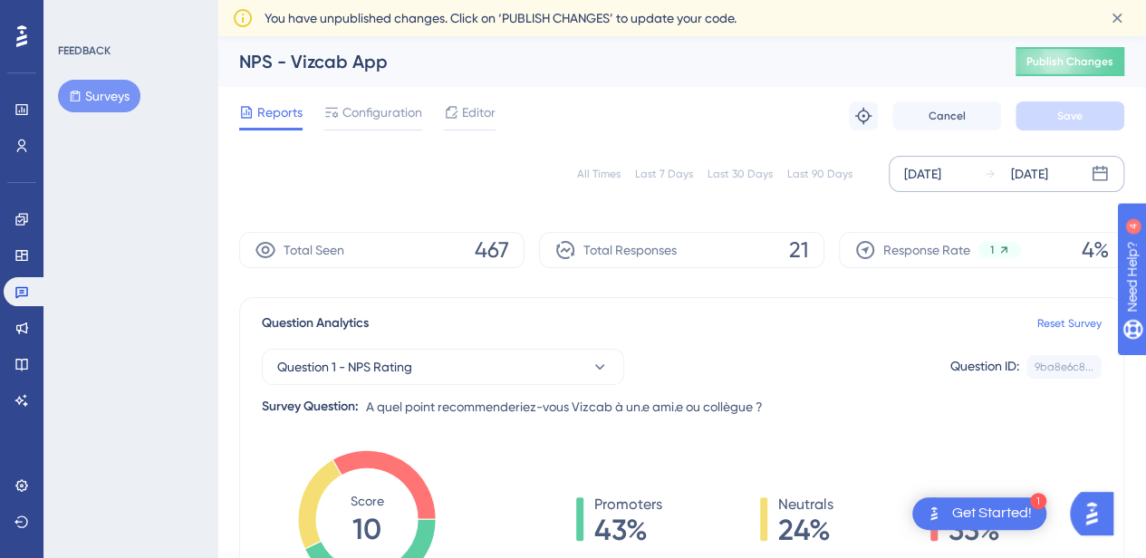
click at [941, 177] on div "[DATE]" at bounding box center [922, 174] width 37 height 22
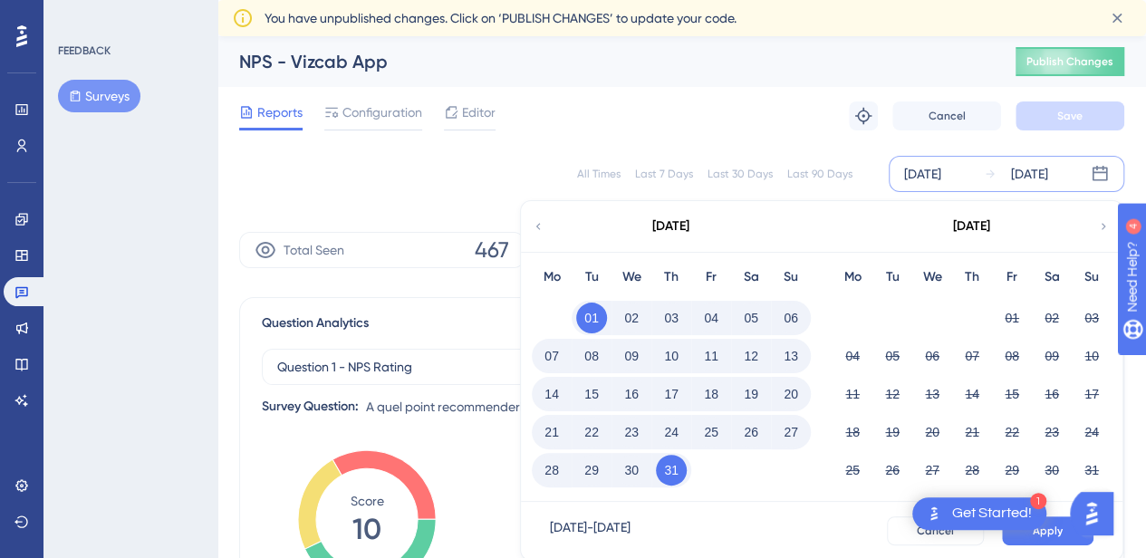
click at [585, 313] on button "01" at bounding box center [591, 318] width 31 height 31
click at [708, 211] on div "[DATE]" at bounding box center [670, 226] width 299 height 51
click at [594, 322] on button "01" at bounding box center [591, 318] width 31 height 31
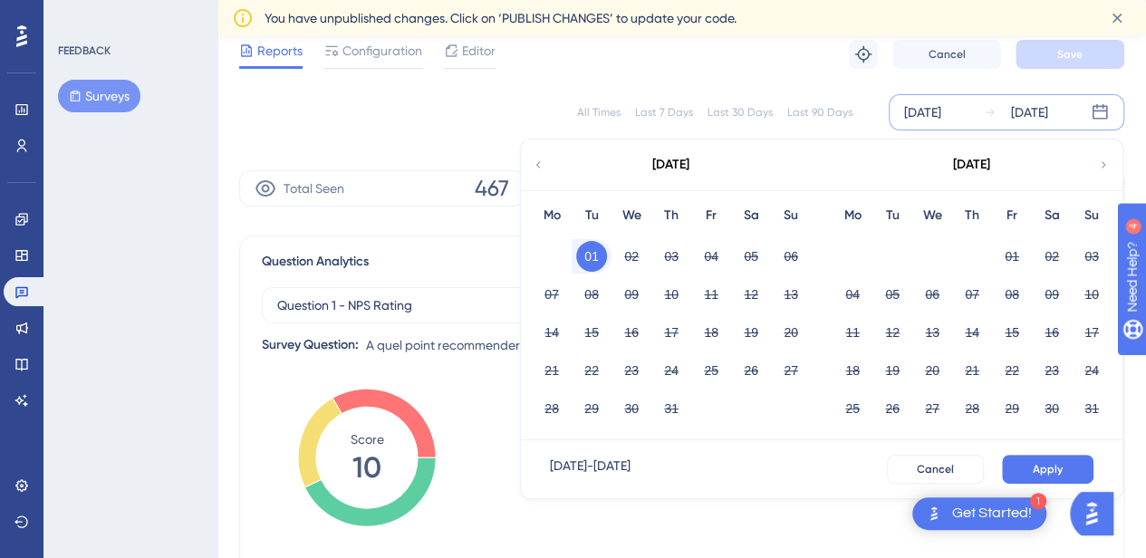
scroll to position [91, 0]
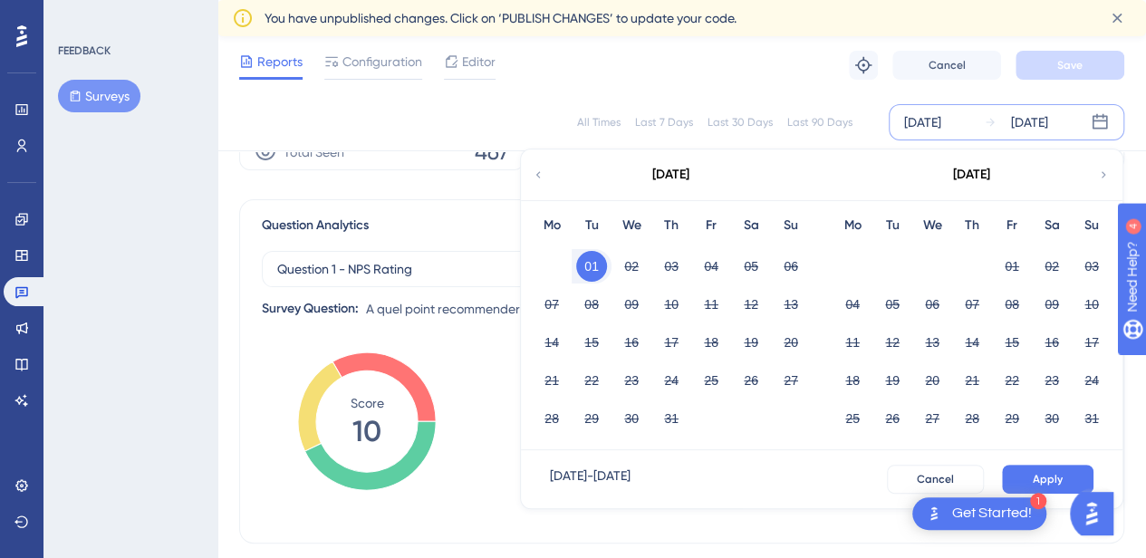
click at [595, 258] on button "01" at bounding box center [591, 266] width 31 height 31
click at [1083, 414] on button "31" at bounding box center [1091, 418] width 31 height 31
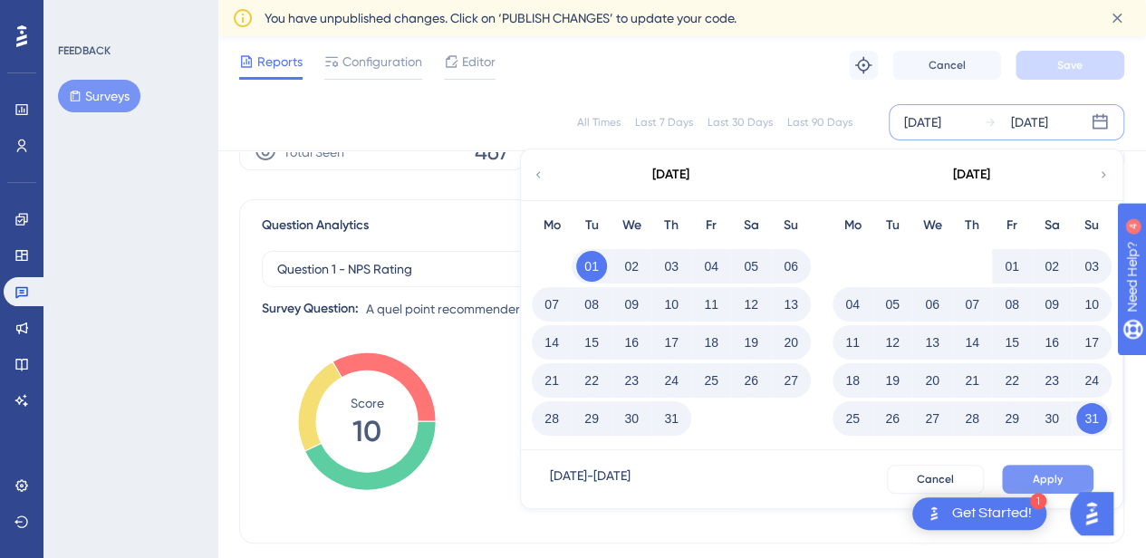
click at [1037, 473] on span "Apply" at bounding box center [1048, 479] width 30 height 14
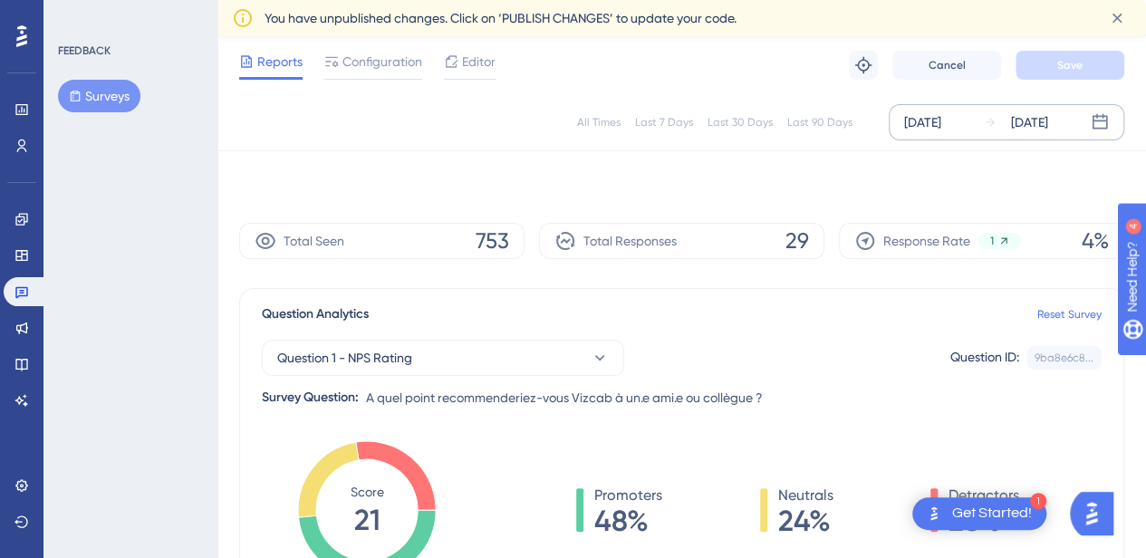
scroll to position [0, 0]
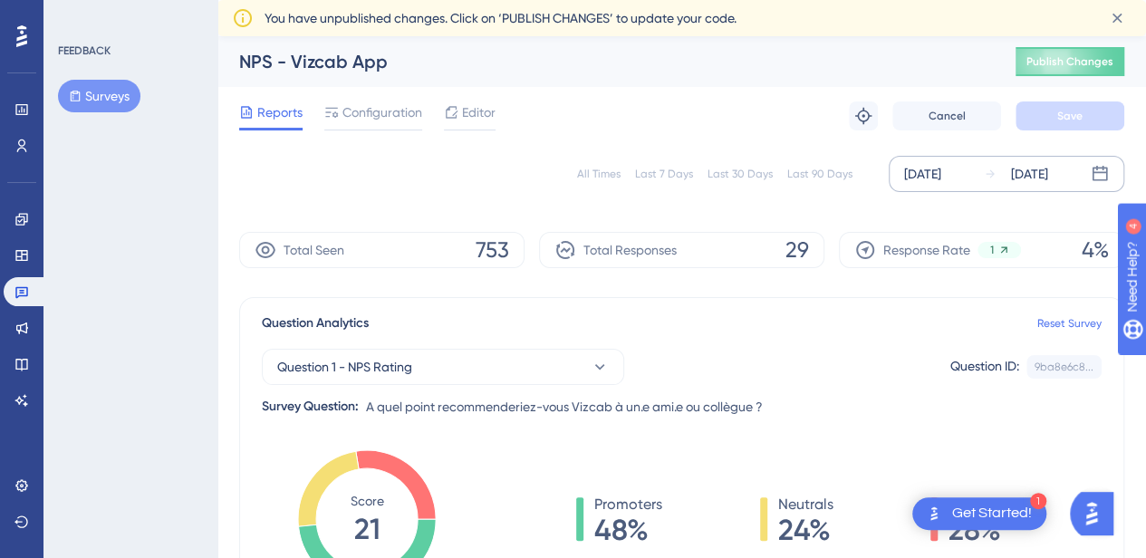
click at [938, 177] on div "[DATE]" at bounding box center [922, 174] width 37 height 22
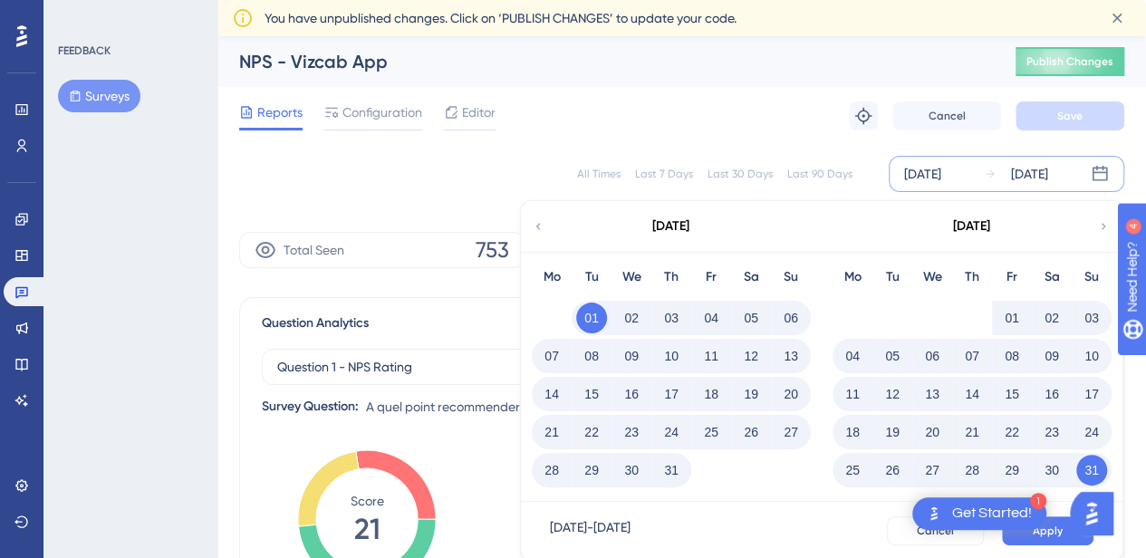
click at [534, 220] on icon at bounding box center [538, 226] width 13 height 16
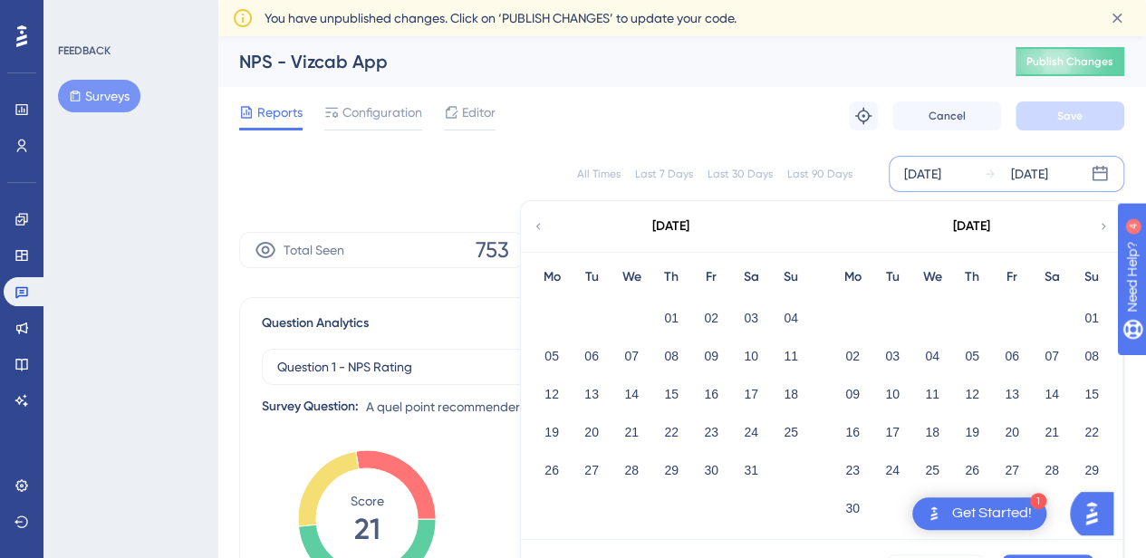
click at [534, 220] on icon at bounding box center [538, 226] width 13 height 16
click at [1096, 225] on div "[DATE]" at bounding box center [971, 226] width 299 height 51
click at [1103, 223] on icon at bounding box center [1103, 226] width 13 height 16
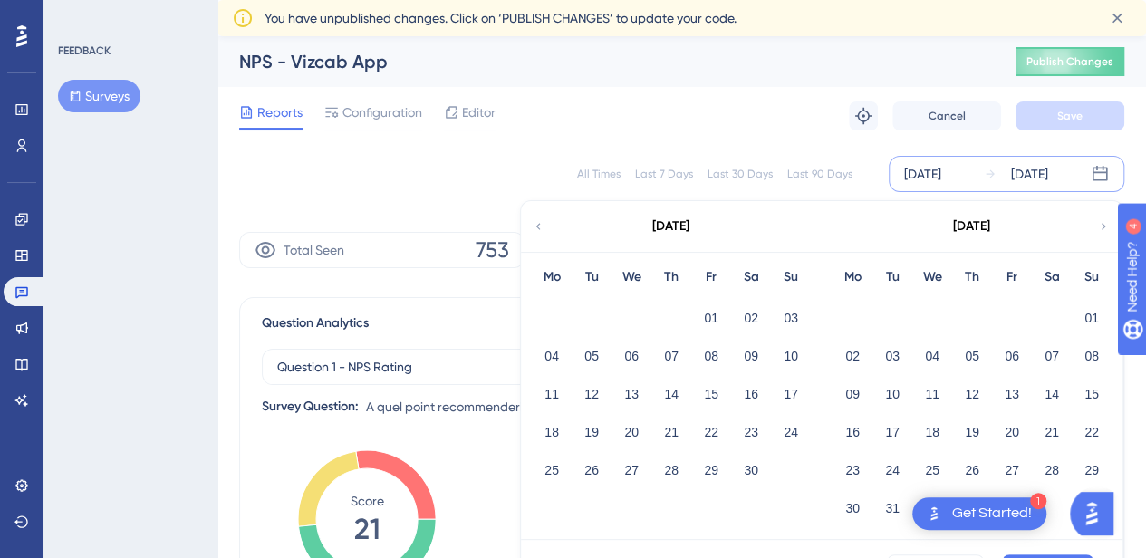
click at [544, 227] on icon at bounding box center [538, 226] width 13 height 16
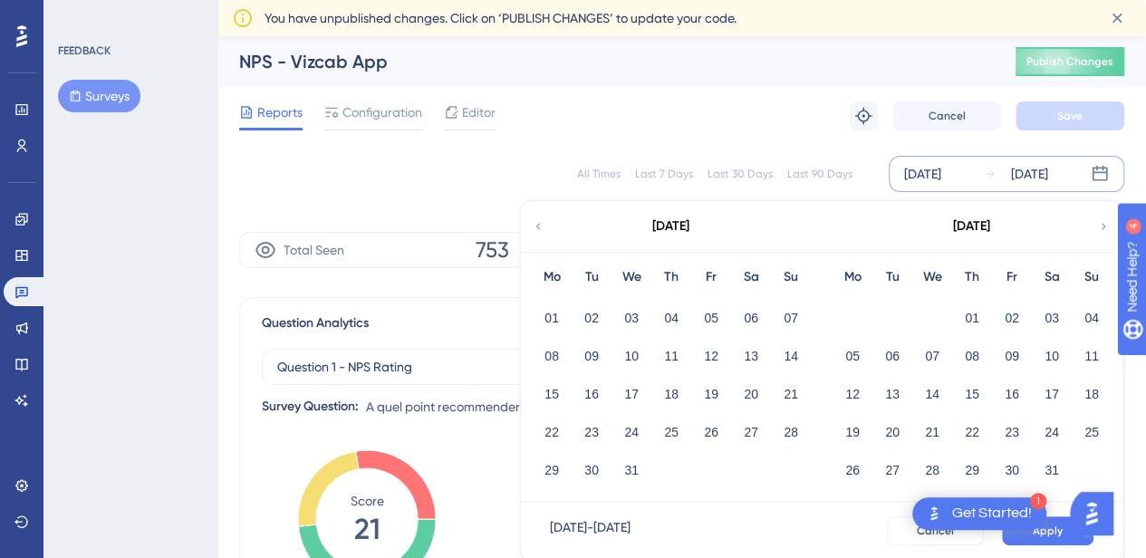
click at [552, 222] on div "[DATE]" at bounding box center [670, 226] width 299 height 51
click at [1103, 225] on icon at bounding box center [1103, 226] width 13 height 16
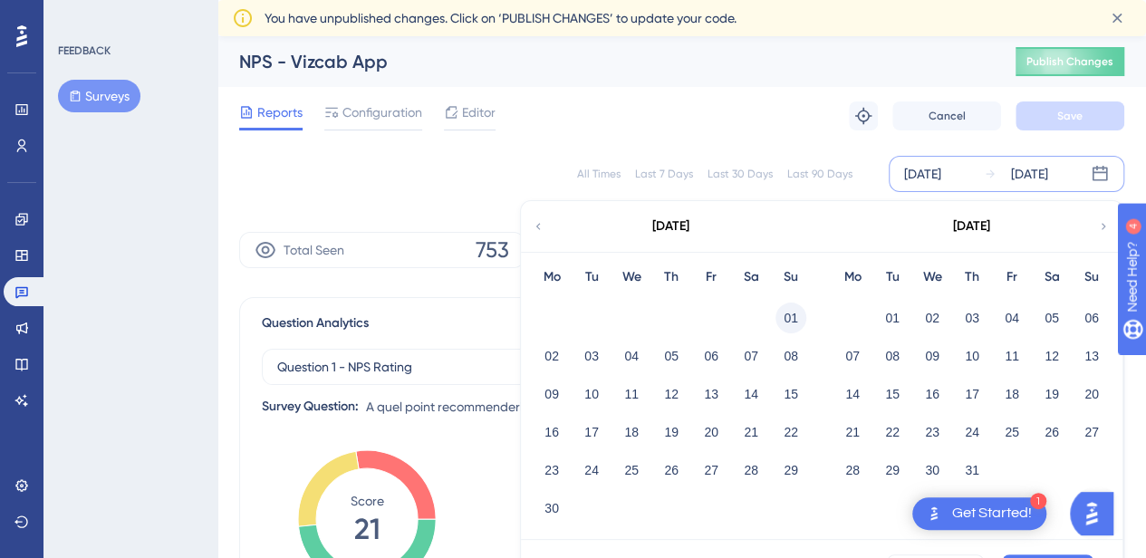
click at [785, 313] on button "01" at bounding box center [790, 318] width 31 height 31
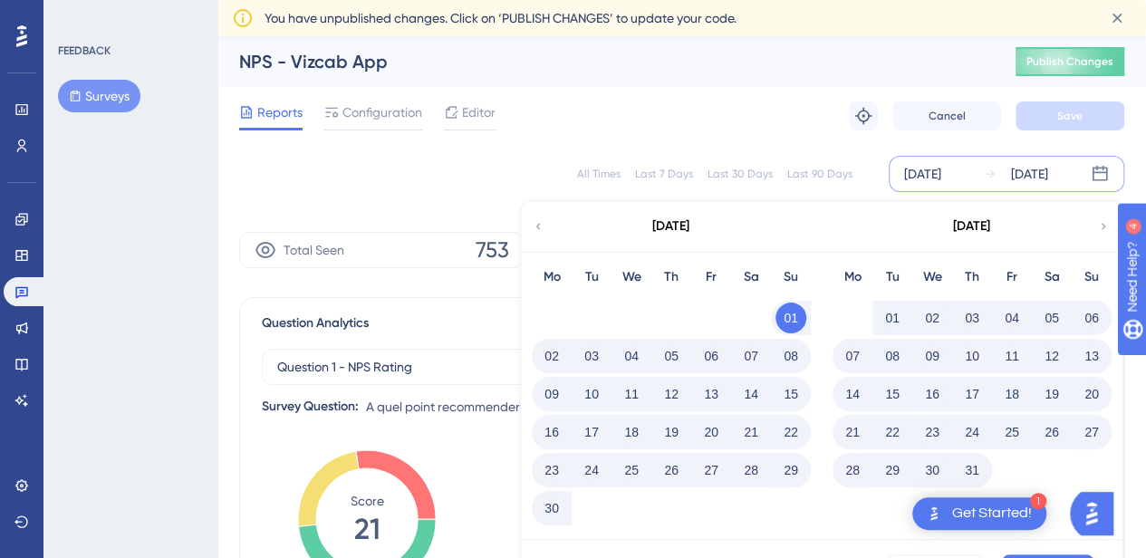
click at [969, 178] on div "[DATE] [DATE] [DATE] Mo Tu We Th Fr Sa Su 01 02 03 04 05 06 07 08 09 10 11 12 1…" at bounding box center [1007, 174] width 236 height 36
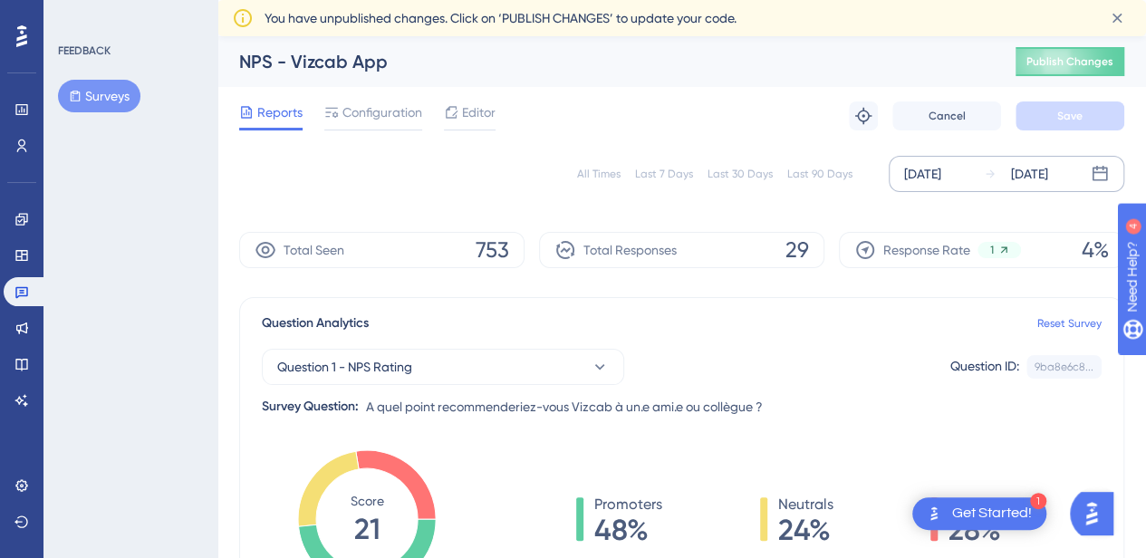
click at [969, 178] on div "[DATE] [DATE]" at bounding box center [1007, 174] width 236 height 36
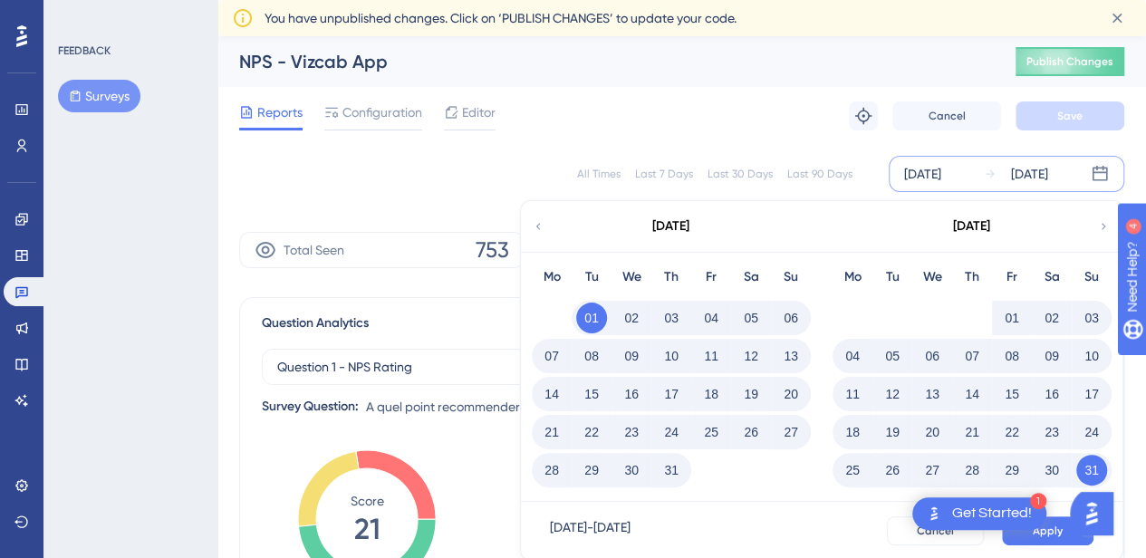
click at [679, 216] on div "[DATE]" at bounding box center [670, 227] width 37 height 22
click at [684, 226] on div "[DATE]" at bounding box center [670, 227] width 37 height 22
click at [550, 221] on div "[DATE]" at bounding box center [670, 226] width 299 height 51
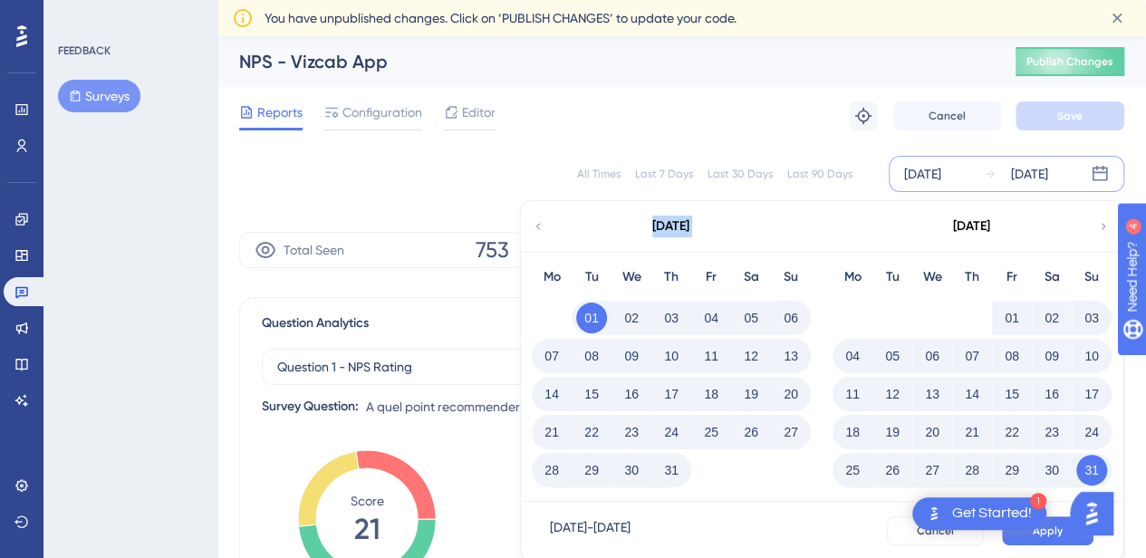
click at [550, 221] on div "[DATE]" at bounding box center [670, 226] width 299 height 51
click at [542, 224] on icon at bounding box center [538, 226] width 13 height 16
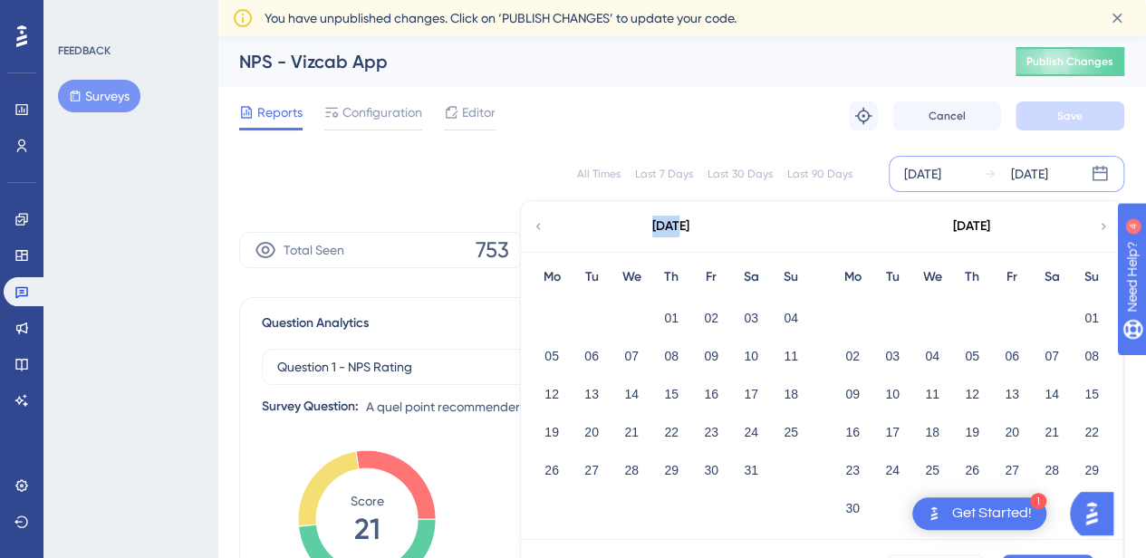
click at [542, 224] on icon at bounding box center [538, 226] width 13 height 16
click at [542, 226] on icon at bounding box center [538, 226] width 13 height 16
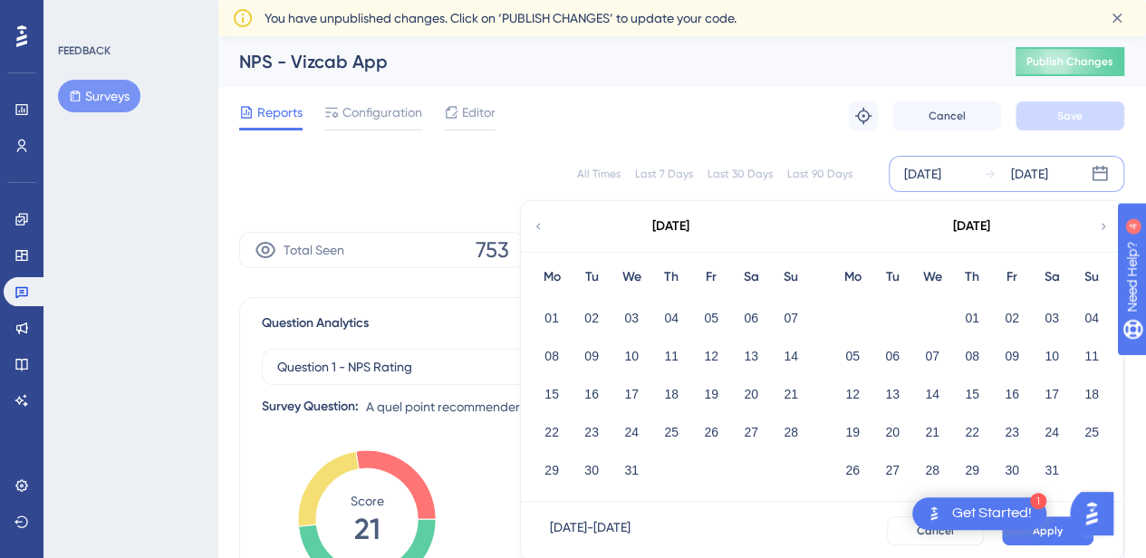
click at [1107, 225] on icon at bounding box center [1103, 226] width 13 height 16
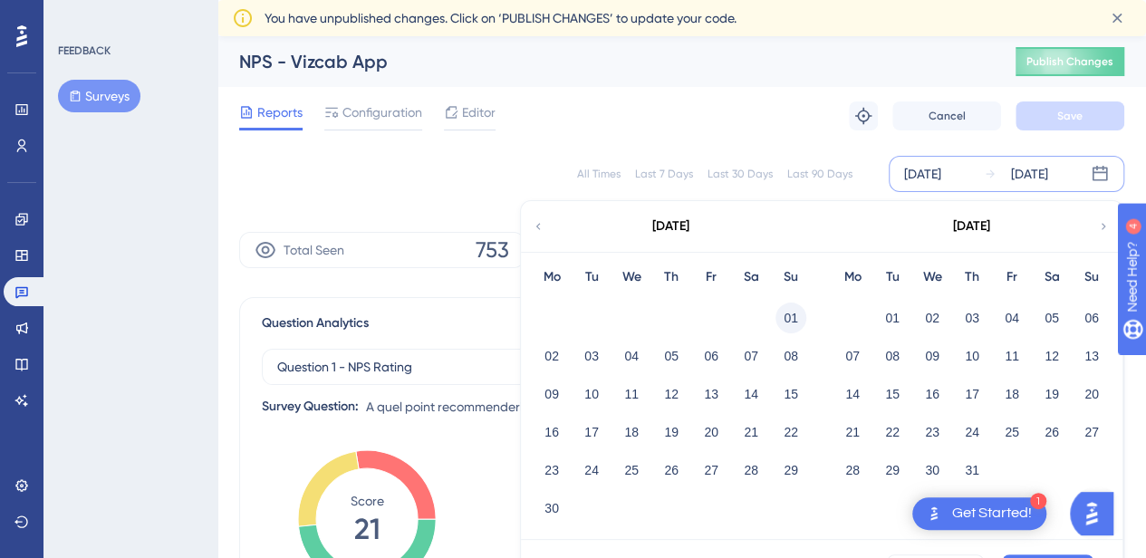
click at [786, 313] on button "01" at bounding box center [790, 318] width 31 height 31
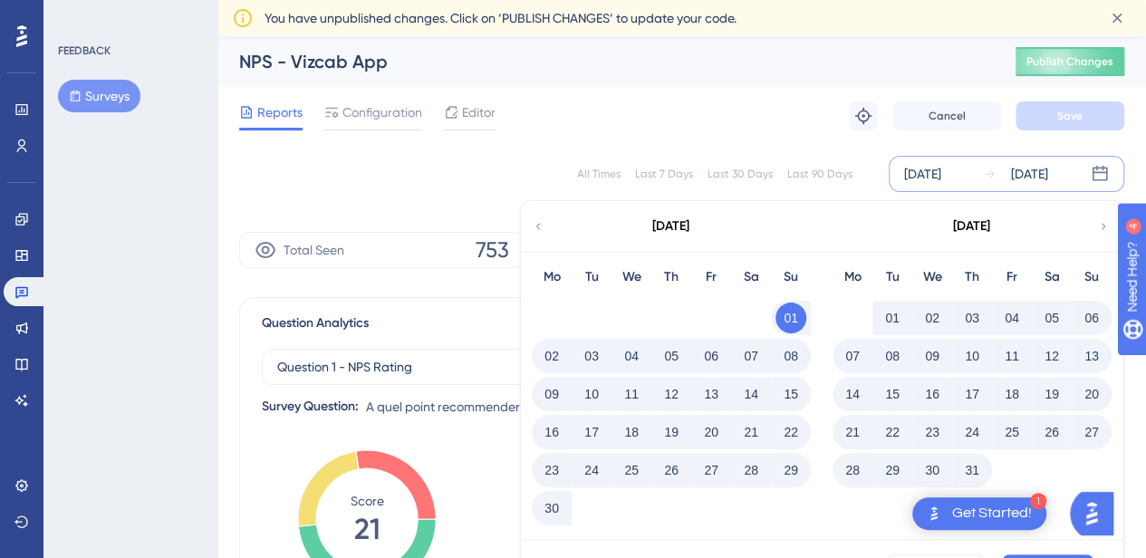
click at [1098, 226] on icon at bounding box center [1103, 226] width 13 height 16
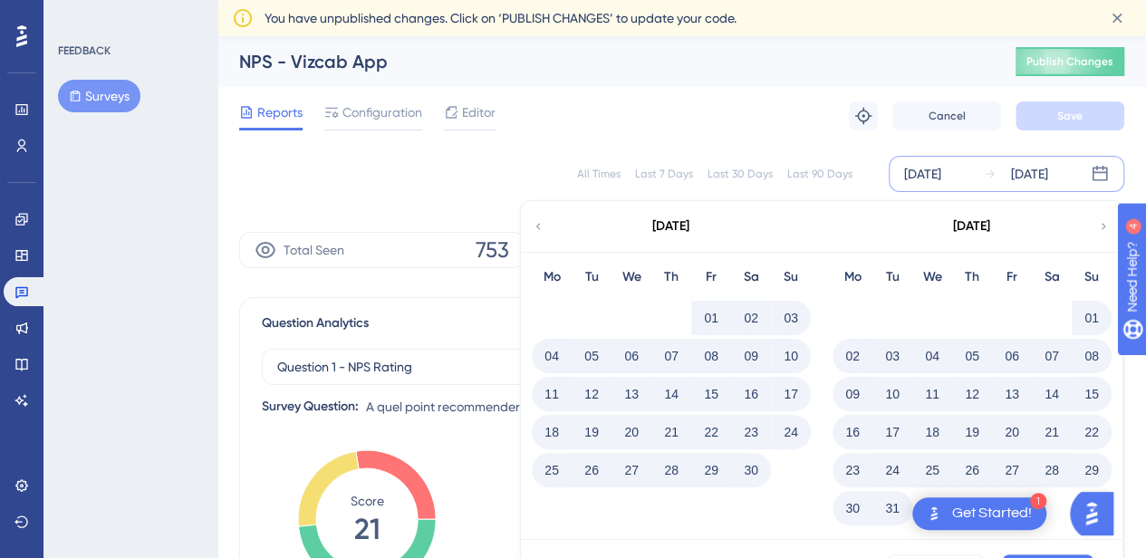
click at [941, 166] on div "[DATE]" at bounding box center [922, 174] width 37 height 22
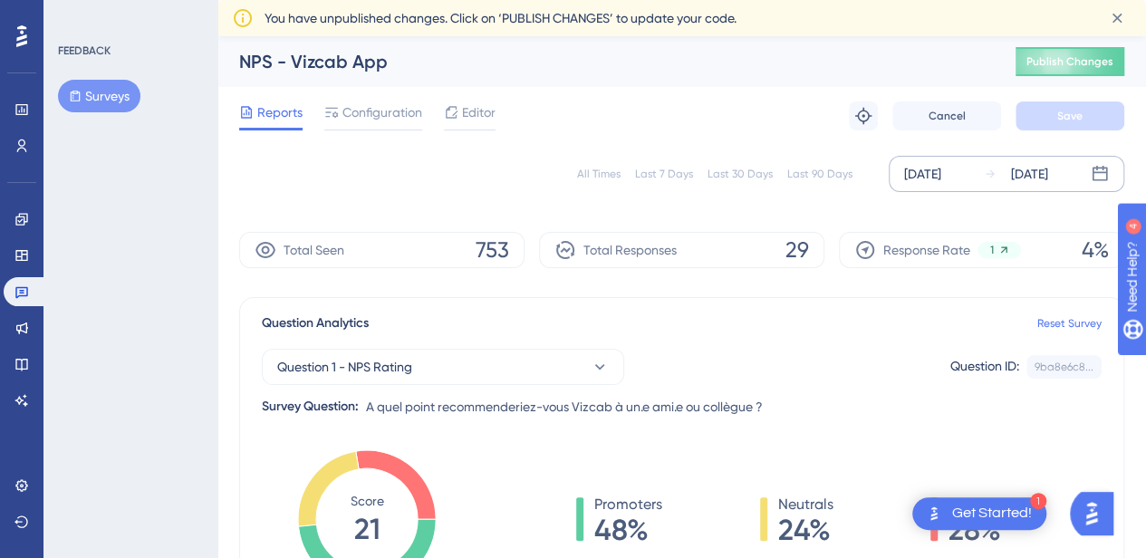
click at [941, 171] on div "[DATE]" at bounding box center [922, 174] width 37 height 22
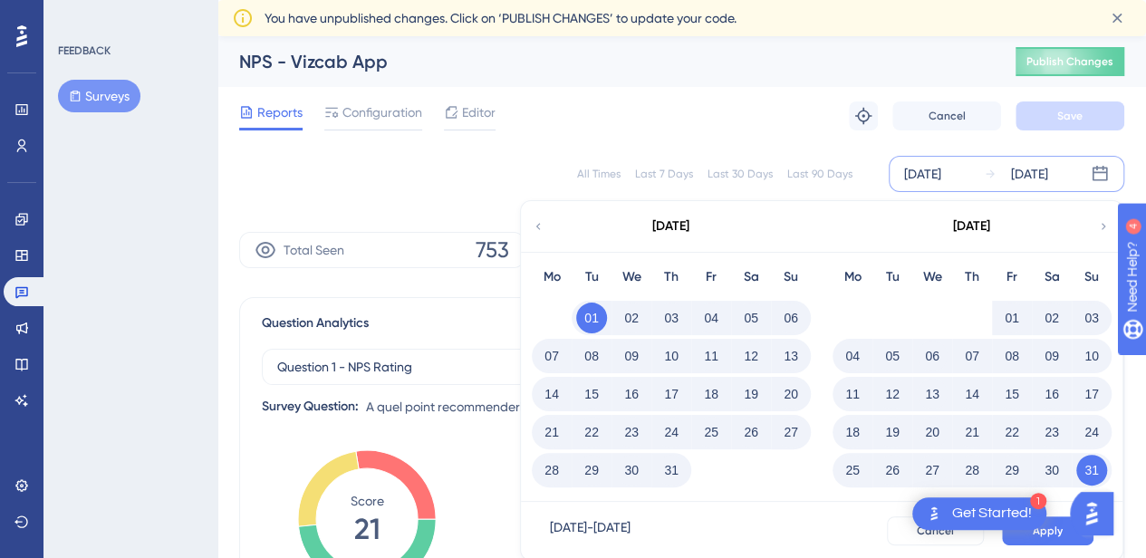
click at [1097, 226] on icon at bounding box center [1103, 226] width 13 height 16
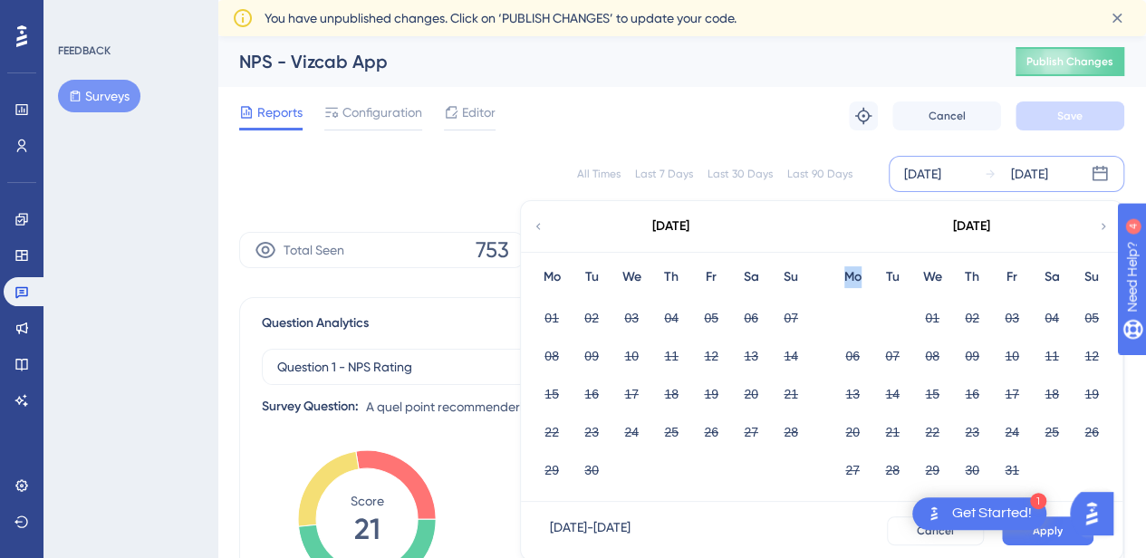
click at [1097, 226] on icon at bounding box center [1103, 226] width 13 height 16
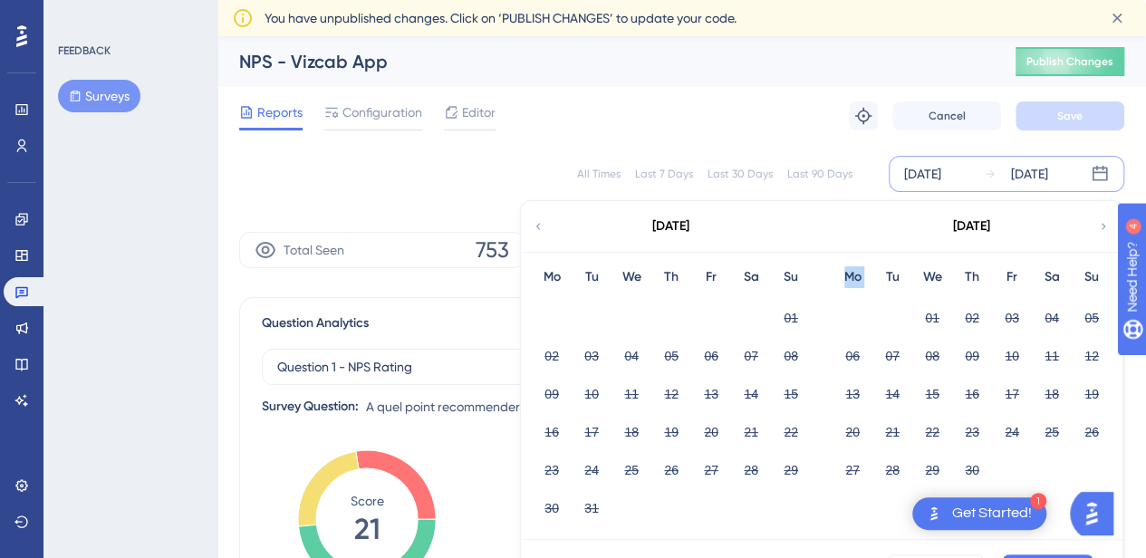
click at [1097, 226] on icon at bounding box center [1103, 226] width 13 height 16
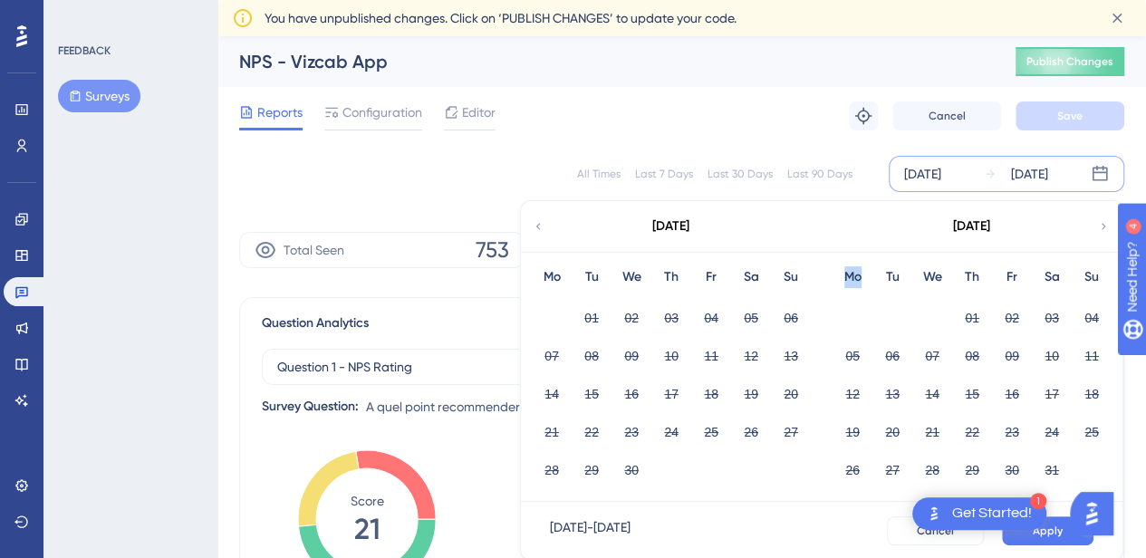
click at [1097, 226] on icon at bounding box center [1103, 226] width 13 height 16
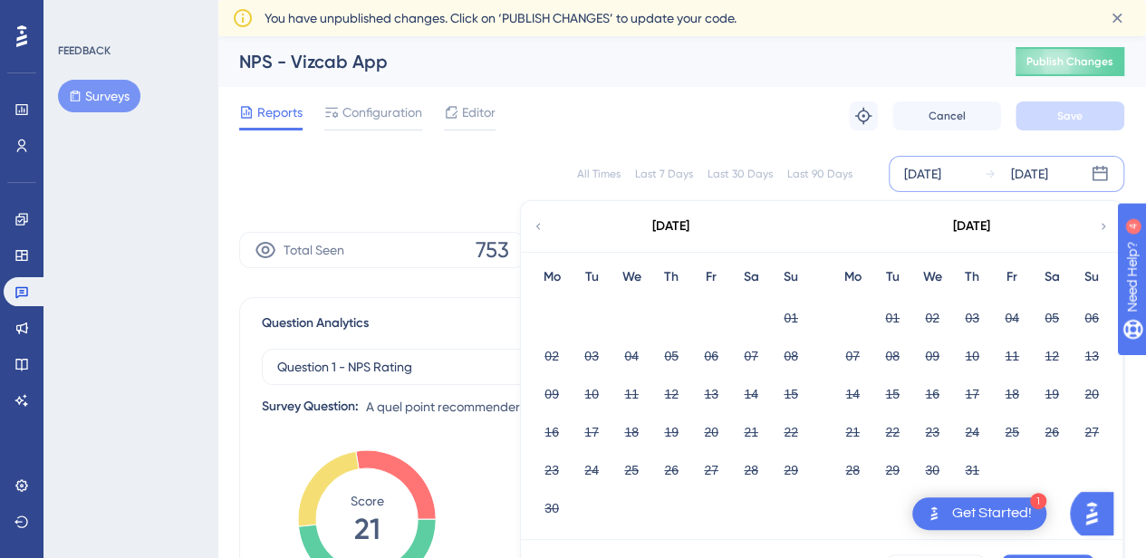
click at [1097, 226] on icon at bounding box center [1103, 226] width 13 height 16
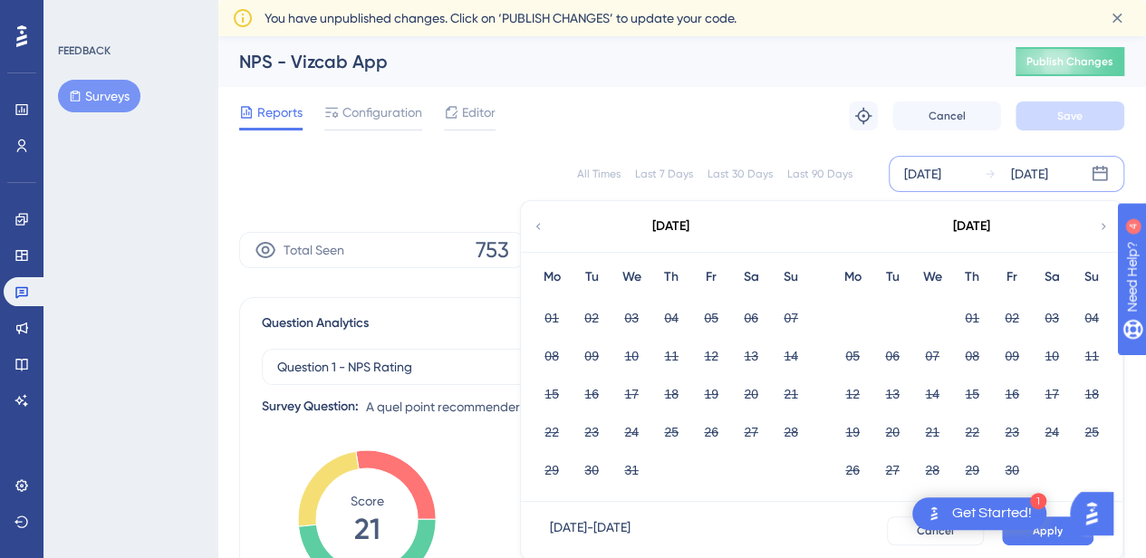
click at [542, 228] on icon at bounding box center [538, 226] width 13 height 16
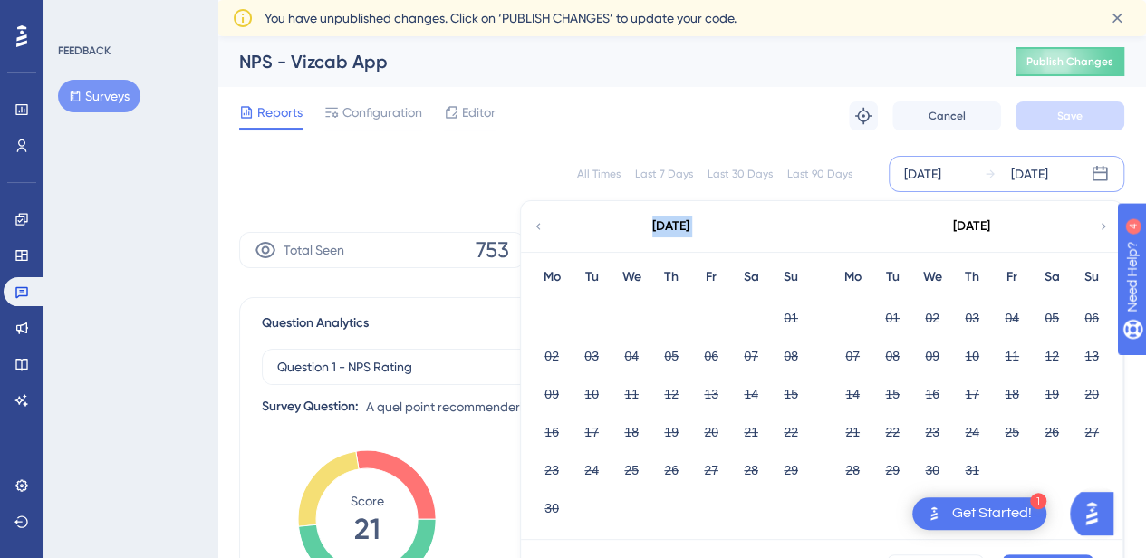
click at [542, 228] on icon at bounding box center [538, 226] width 13 height 16
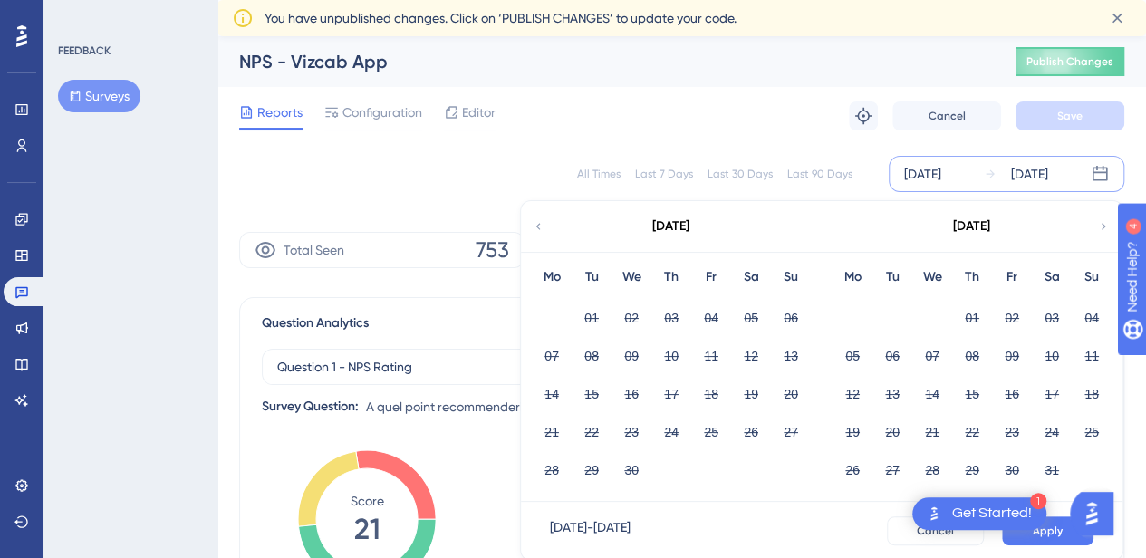
click at [542, 228] on icon at bounding box center [538, 226] width 13 height 16
click at [552, 229] on div "[DATE]" at bounding box center [670, 226] width 299 height 51
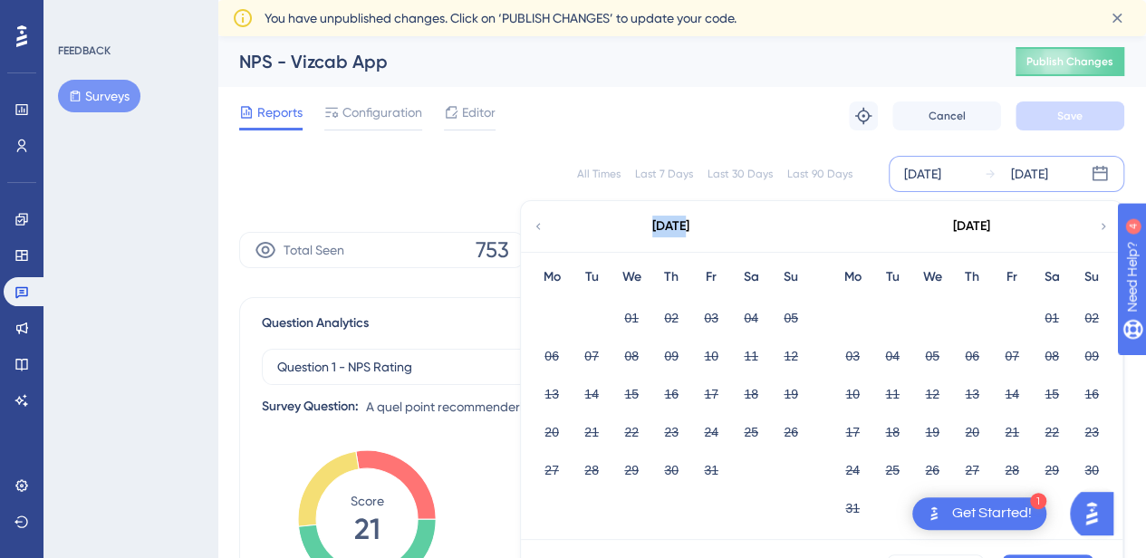
click at [552, 229] on div "[DATE]" at bounding box center [670, 226] width 299 height 51
click at [533, 229] on icon at bounding box center [538, 226] width 13 height 16
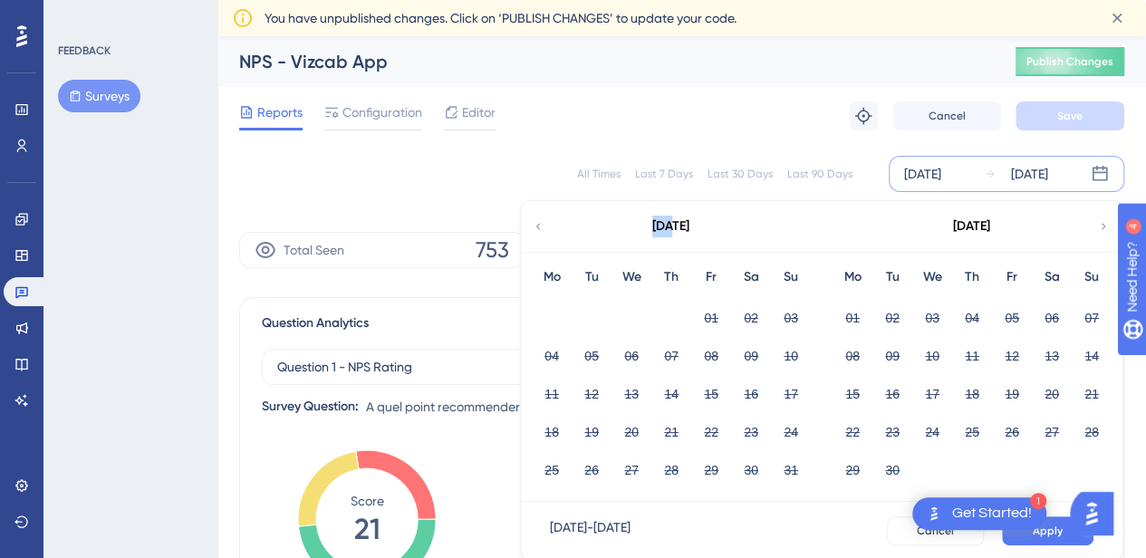
click at [533, 228] on icon at bounding box center [538, 226] width 13 height 16
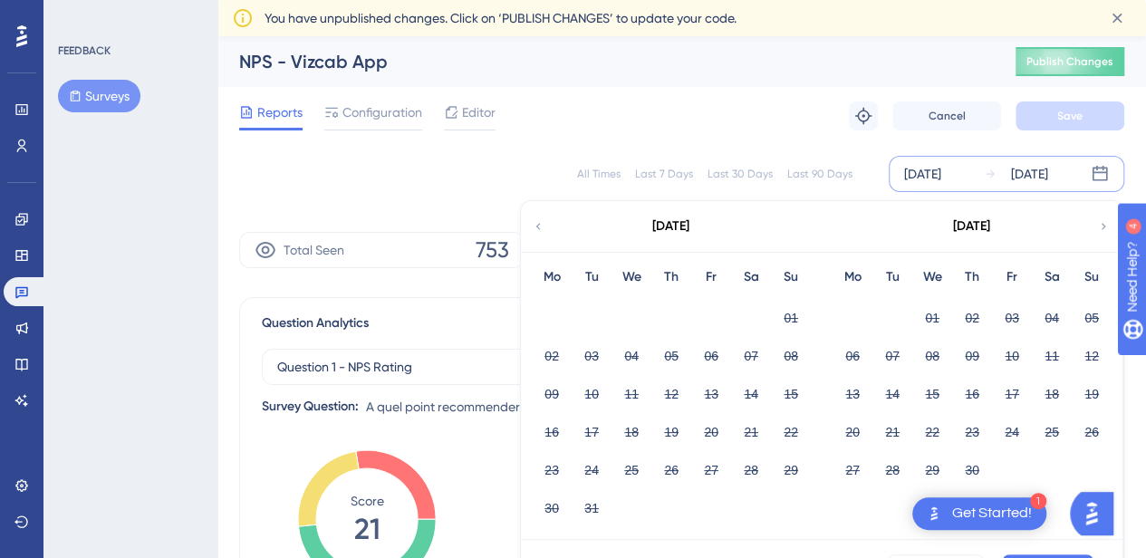
click at [533, 228] on icon at bounding box center [538, 226] width 13 height 16
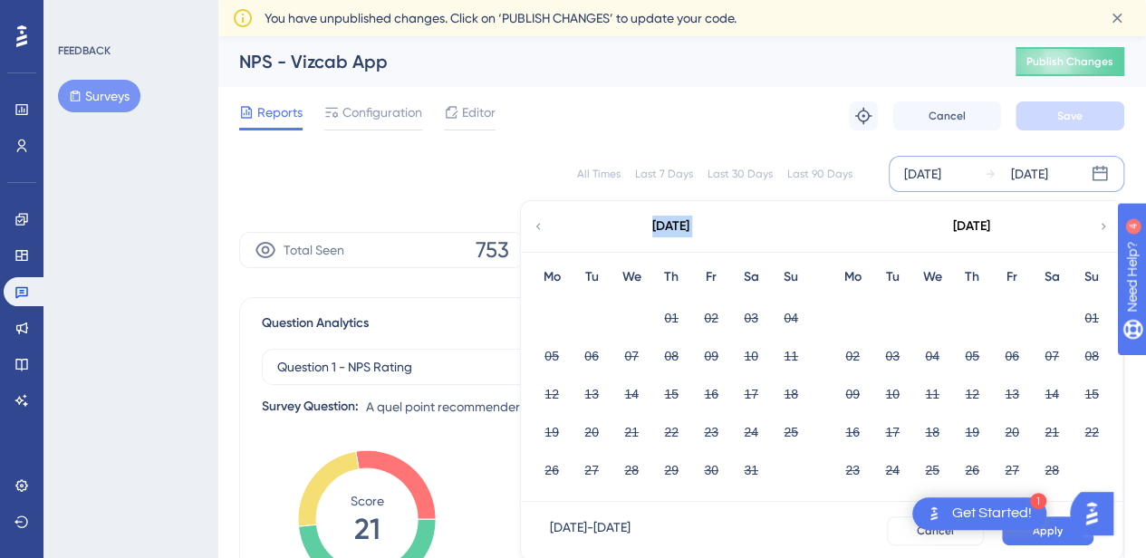
click at [533, 228] on icon at bounding box center [538, 226] width 13 height 16
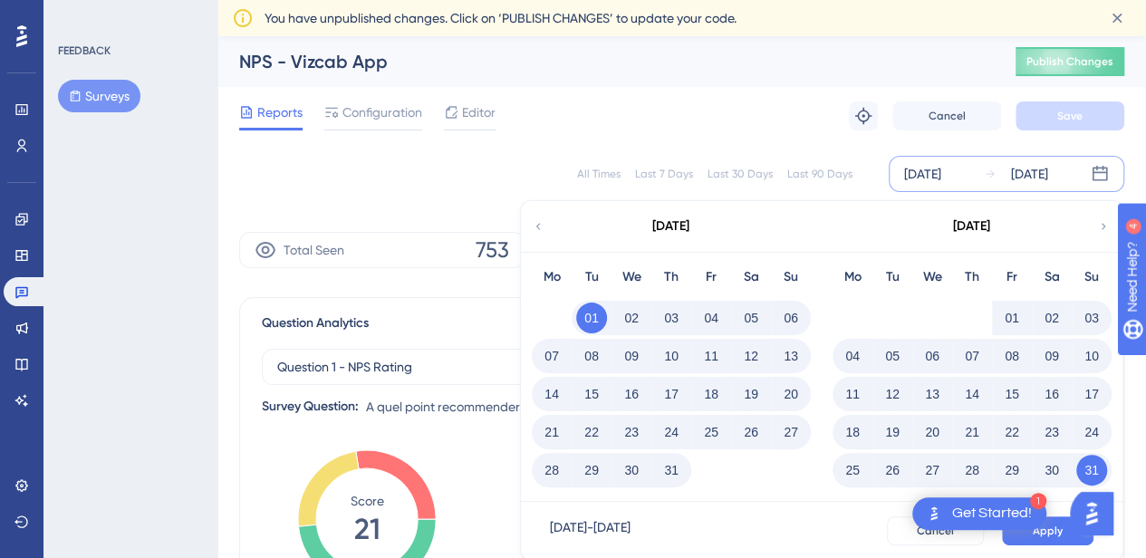
click at [1088, 467] on button "31" at bounding box center [1091, 470] width 31 height 31
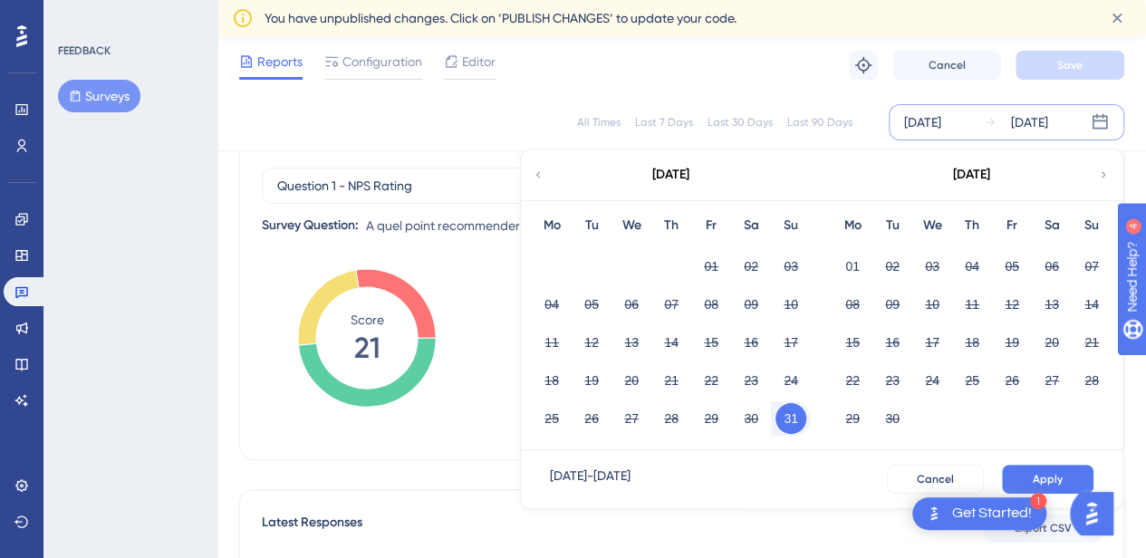
scroll to position [181, 0]
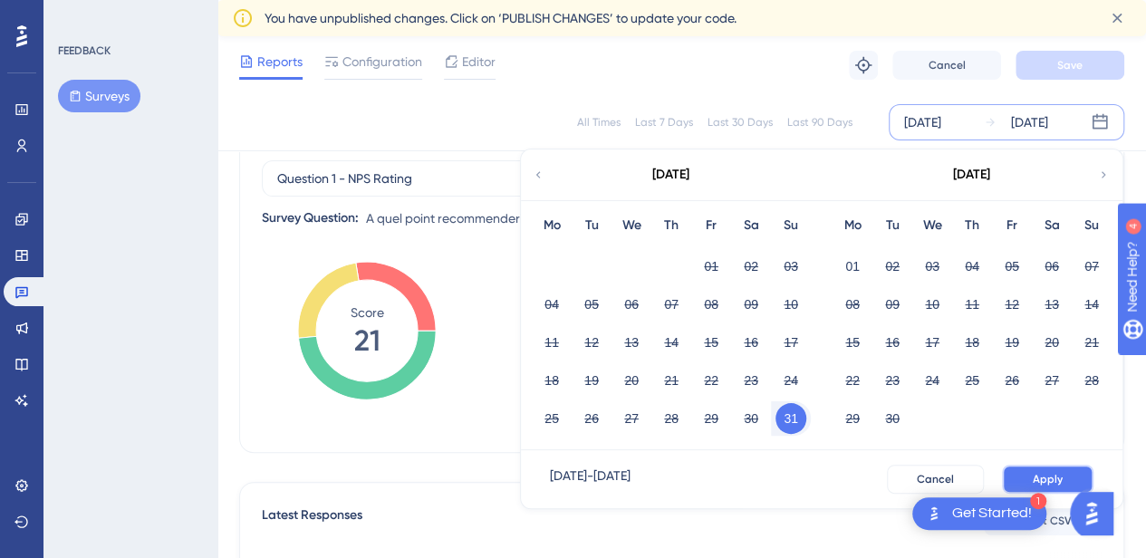
click at [1042, 472] on span "Apply" at bounding box center [1048, 479] width 30 height 14
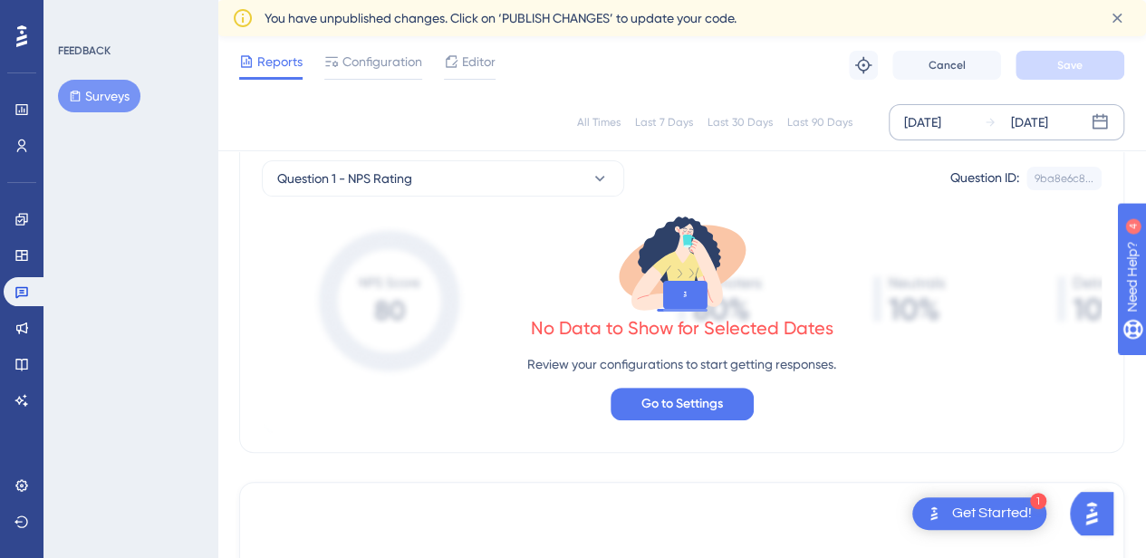
click at [929, 120] on div "[DATE]" at bounding box center [922, 122] width 37 height 22
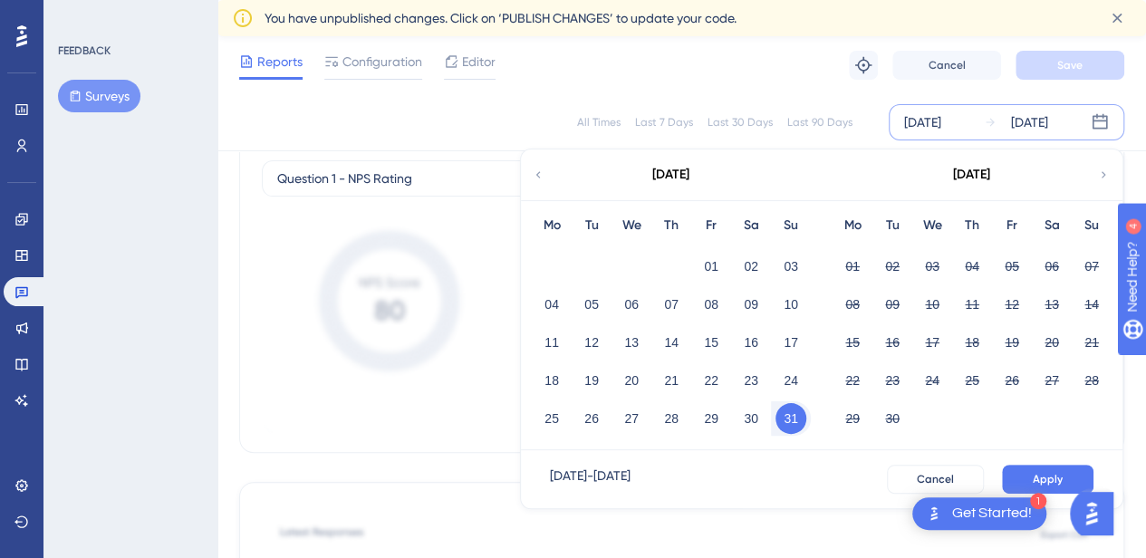
click at [546, 166] on div "[DATE]" at bounding box center [670, 174] width 299 height 51
click at [536, 174] on icon at bounding box center [538, 175] width 13 height 16
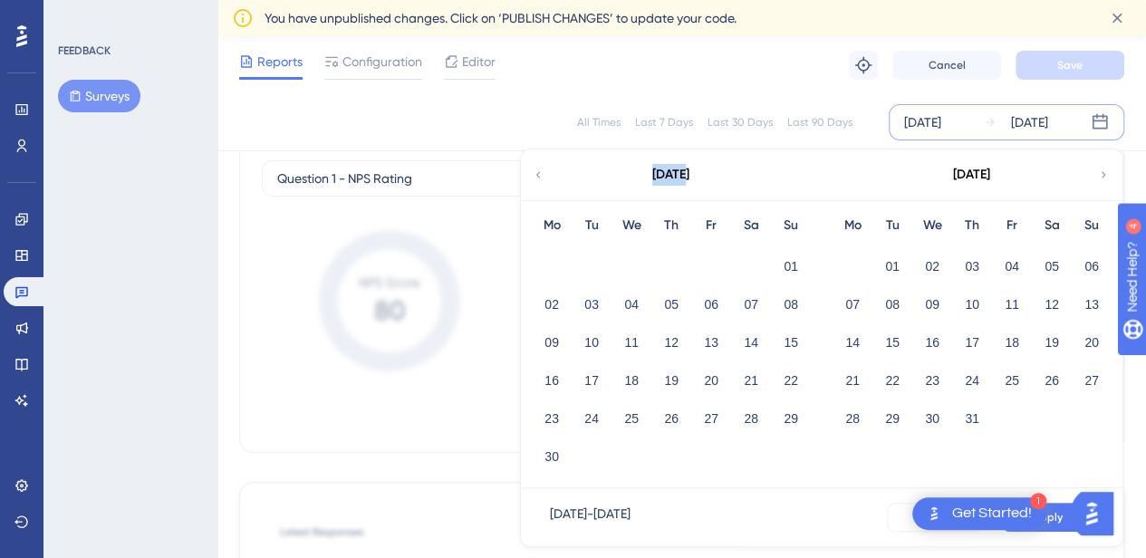
click at [536, 174] on icon at bounding box center [538, 175] width 13 height 16
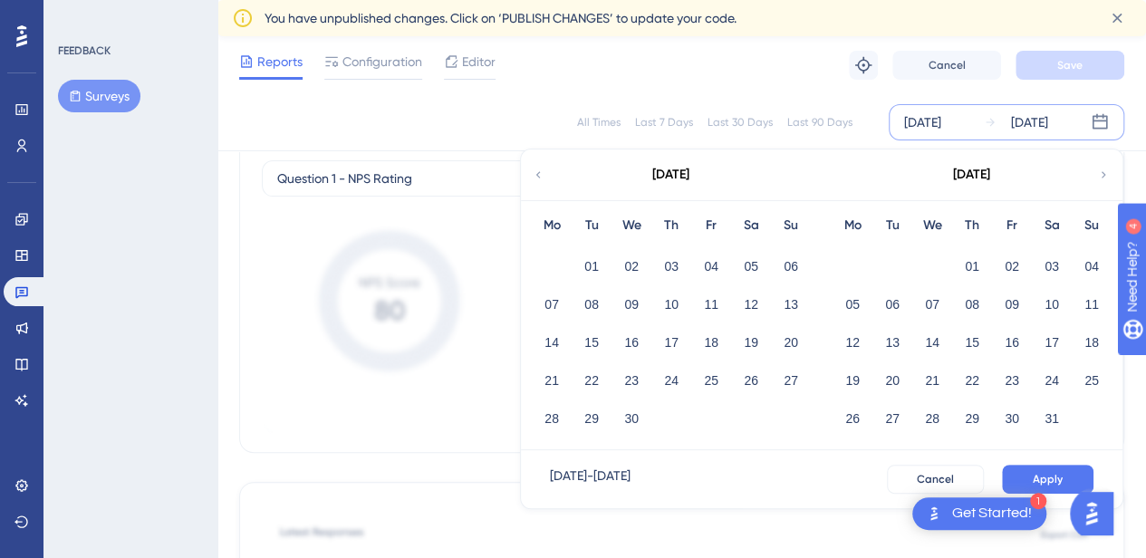
click at [536, 174] on icon at bounding box center [538, 175] width 13 height 16
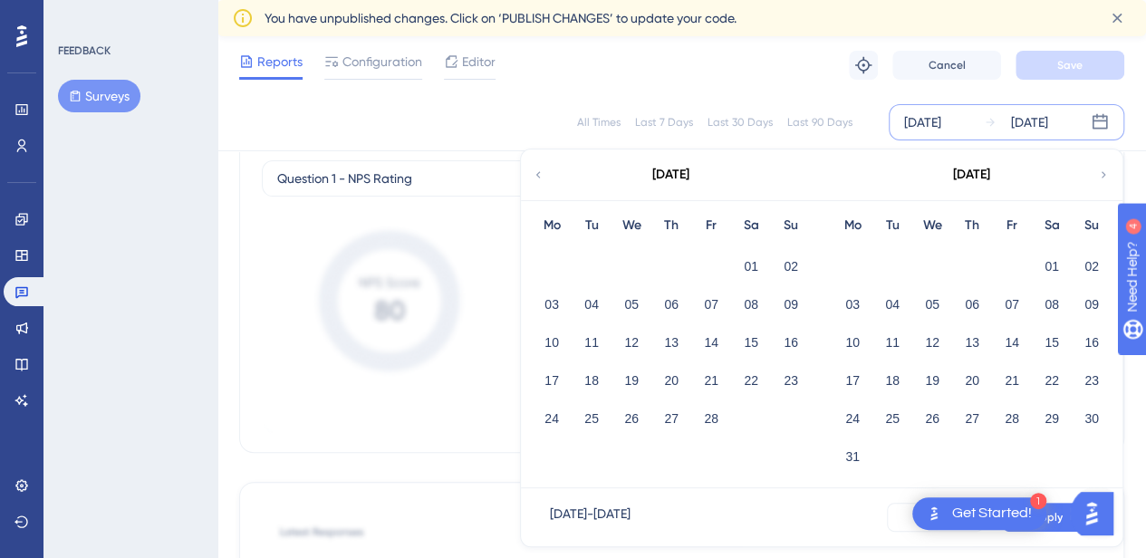
click at [536, 174] on icon at bounding box center [538, 175] width 13 height 16
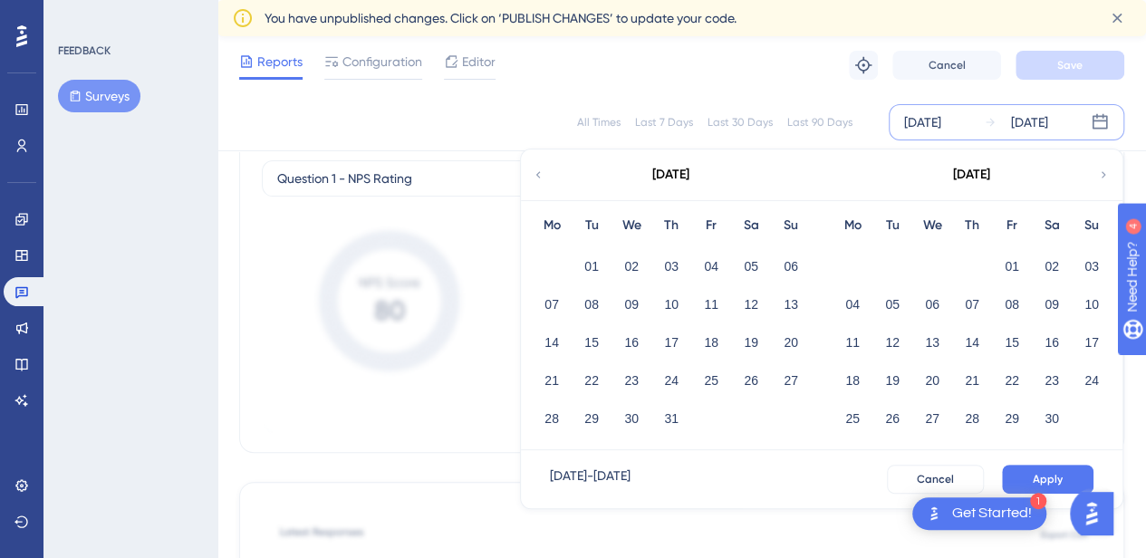
click at [536, 174] on icon at bounding box center [538, 175] width 13 height 16
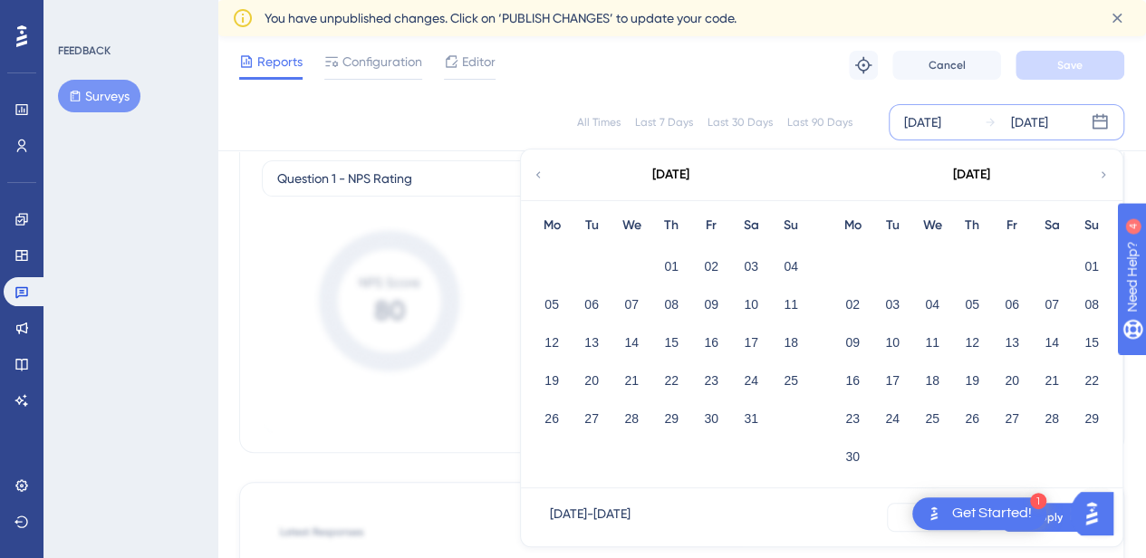
click at [536, 174] on icon at bounding box center [538, 175] width 13 height 16
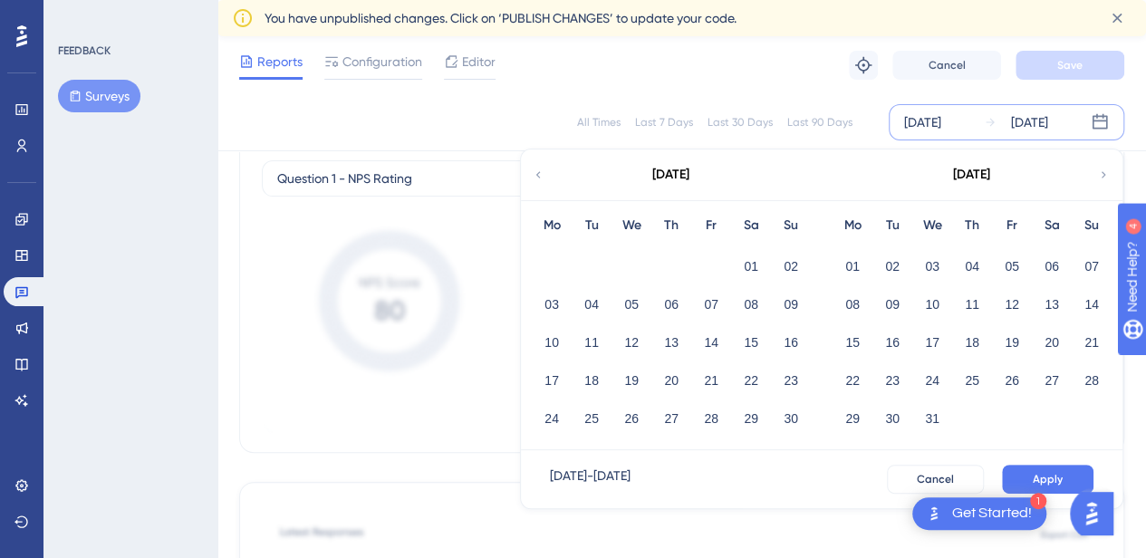
click at [1099, 169] on icon at bounding box center [1103, 175] width 13 height 16
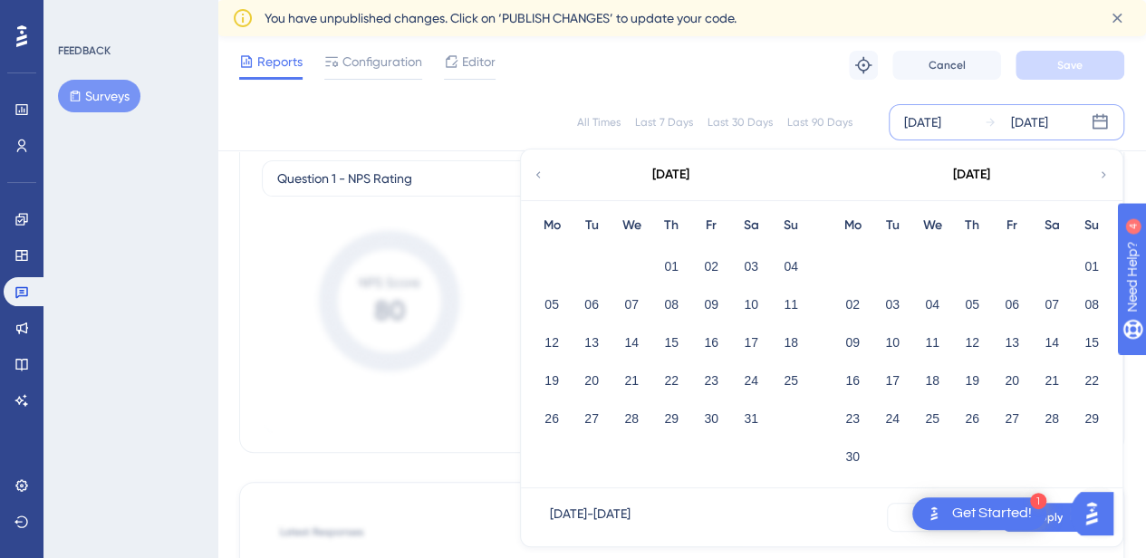
click at [1100, 173] on icon at bounding box center [1103, 175] width 13 height 16
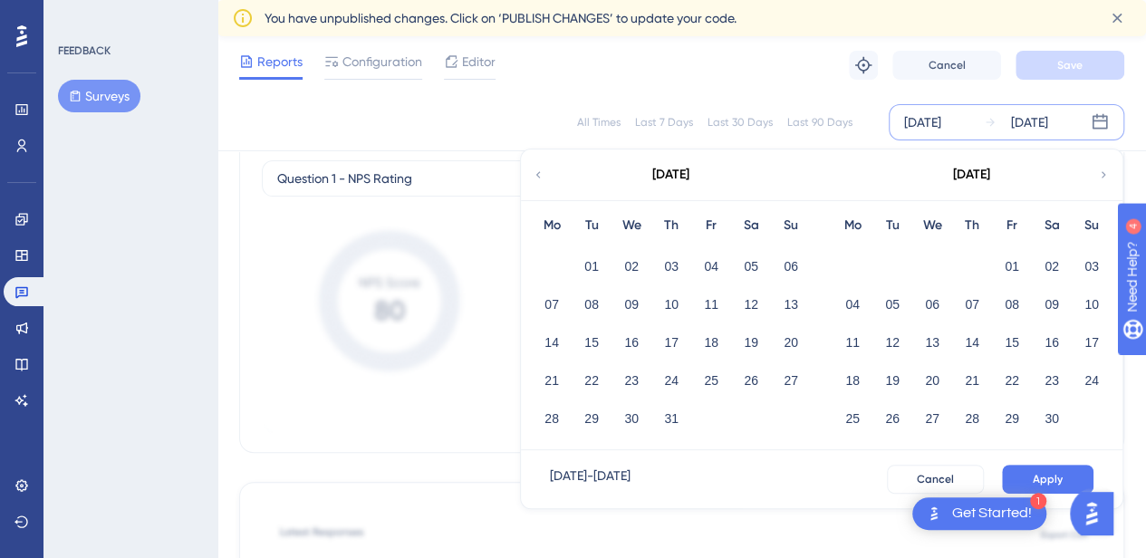
click at [546, 173] on div "[DATE]" at bounding box center [670, 174] width 299 height 51
click at [540, 171] on icon at bounding box center [538, 175] width 13 height 16
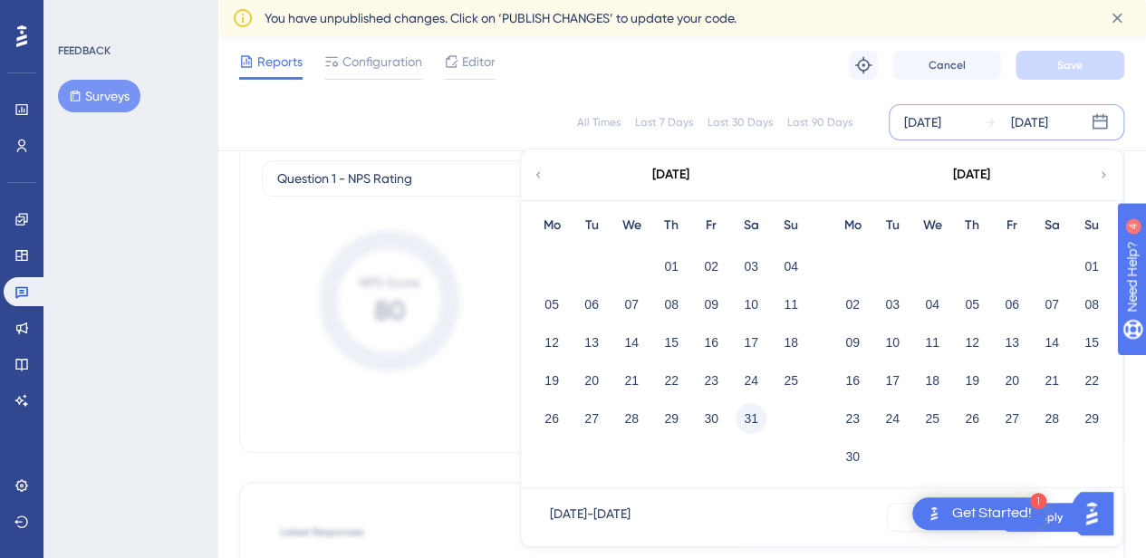
click at [751, 418] on button "31" at bounding box center [751, 418] width 31 height 31
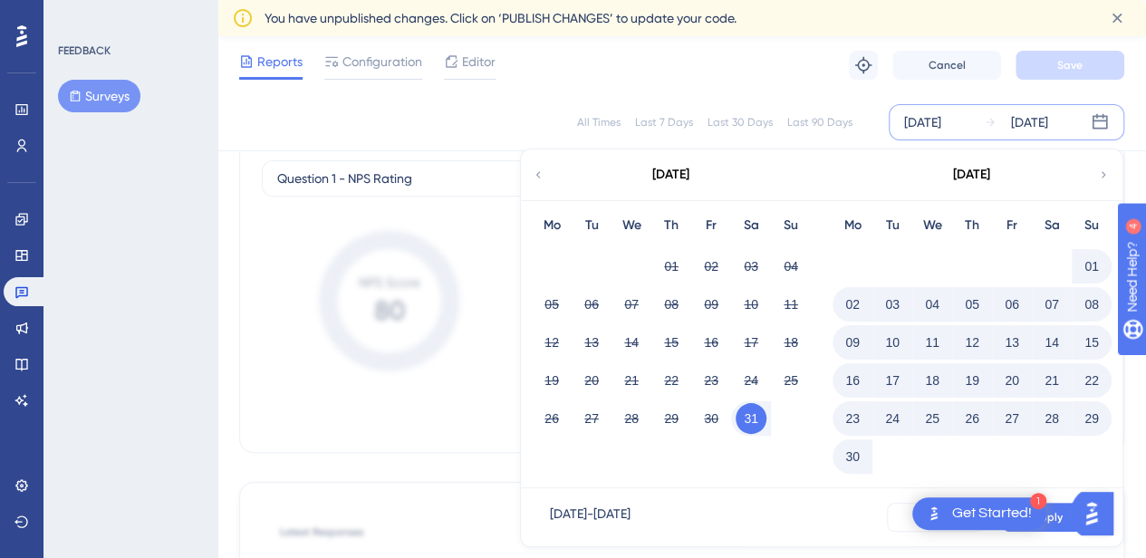
click at [1105, 177] on icon at bounding box center [1103, 175] width 13 height 16
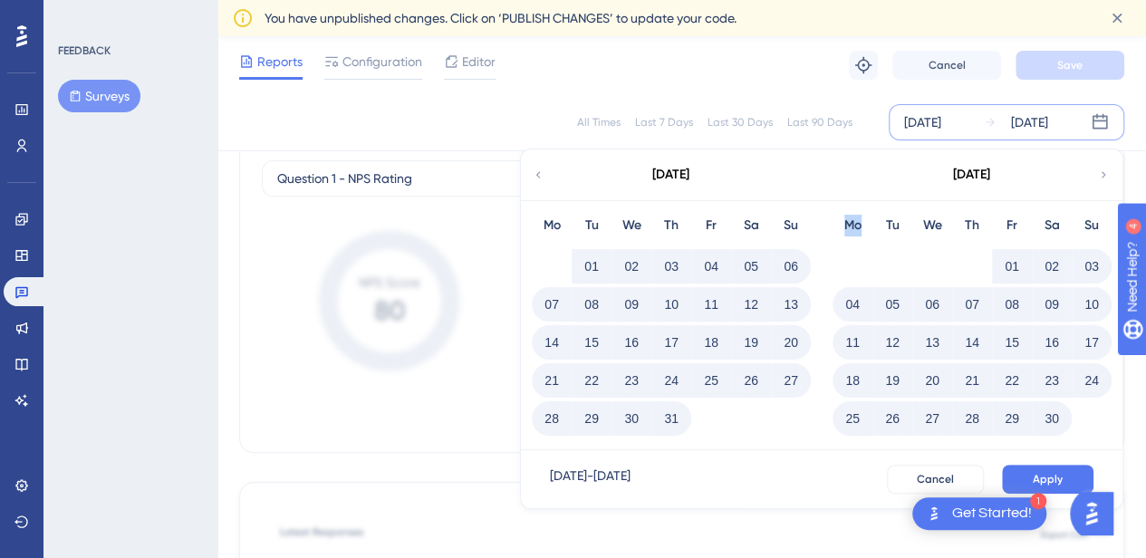
click at [1105, 177] on icon at bounding box center [1103, 175] width 13 height 16
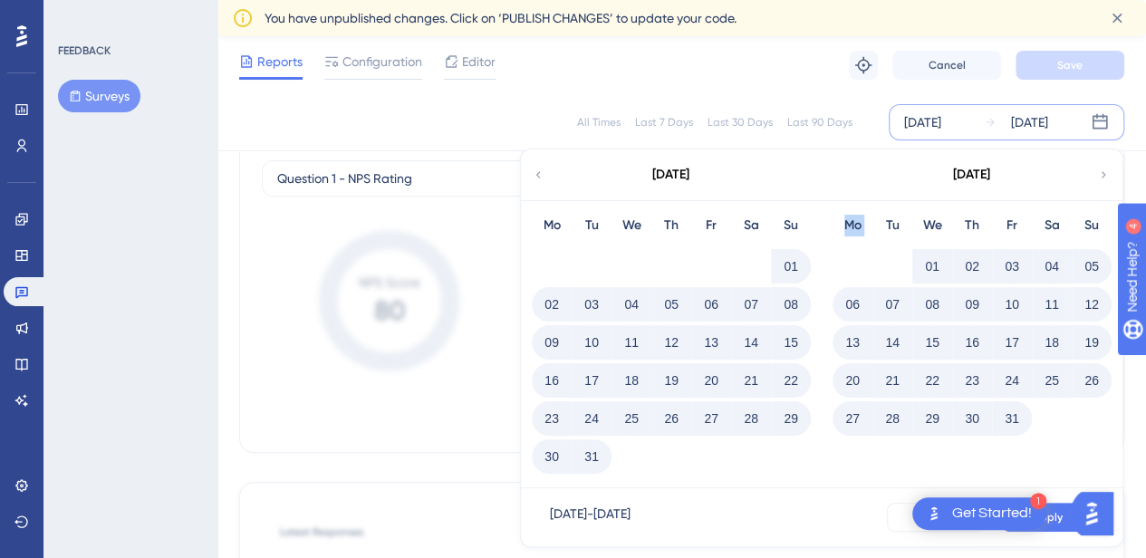
click at [1105, 177] on icon at bounding box center [1103, 175] width 13 height 16
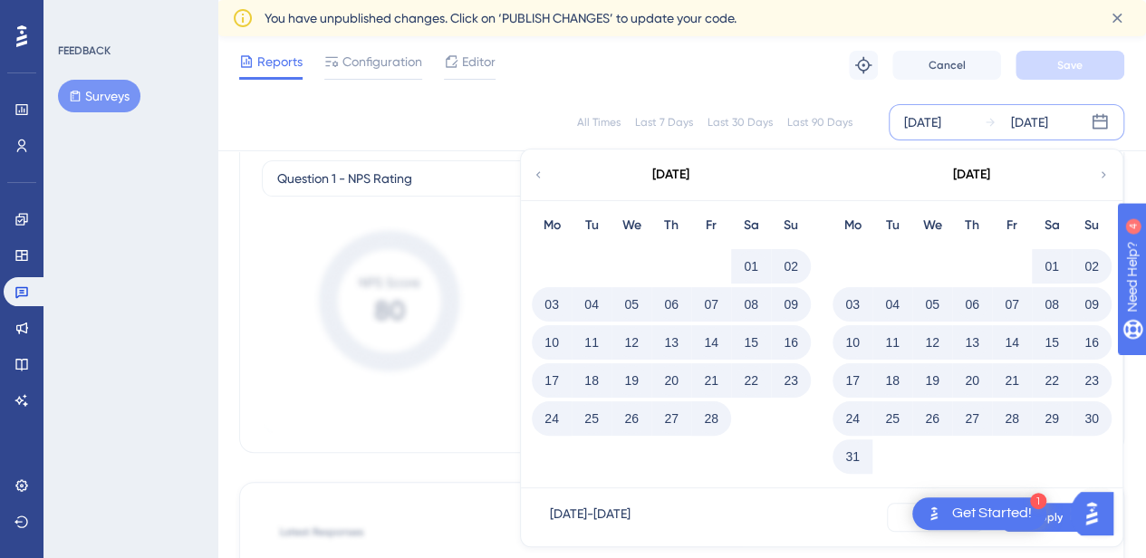
click at [1105, 177] on icon at bounding box center [1103, 175] width 13 height 16
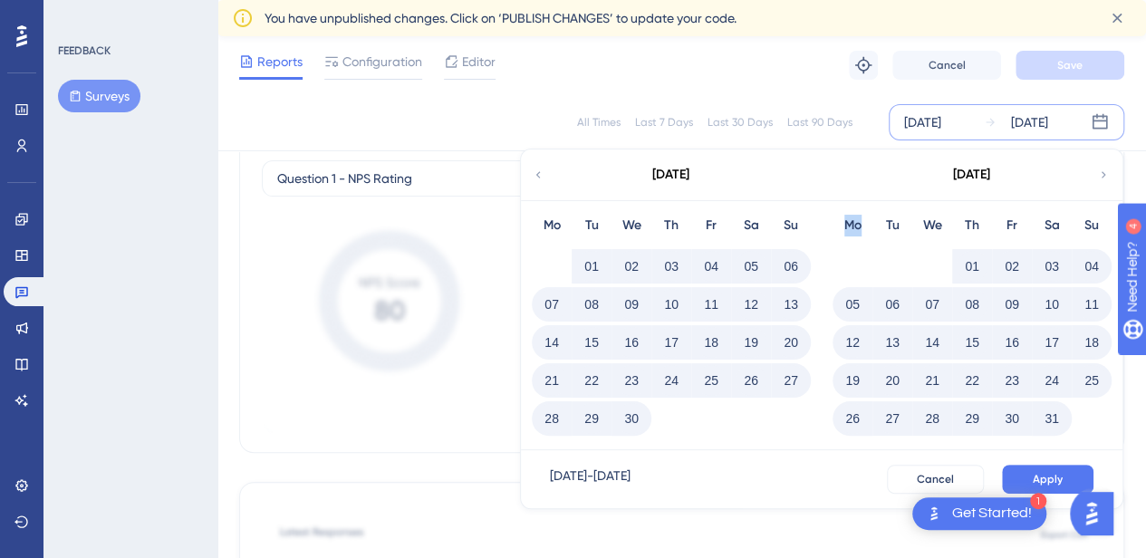
click at [1105, 177] on icon at bounding box center [1103, 175] width 13 height 16
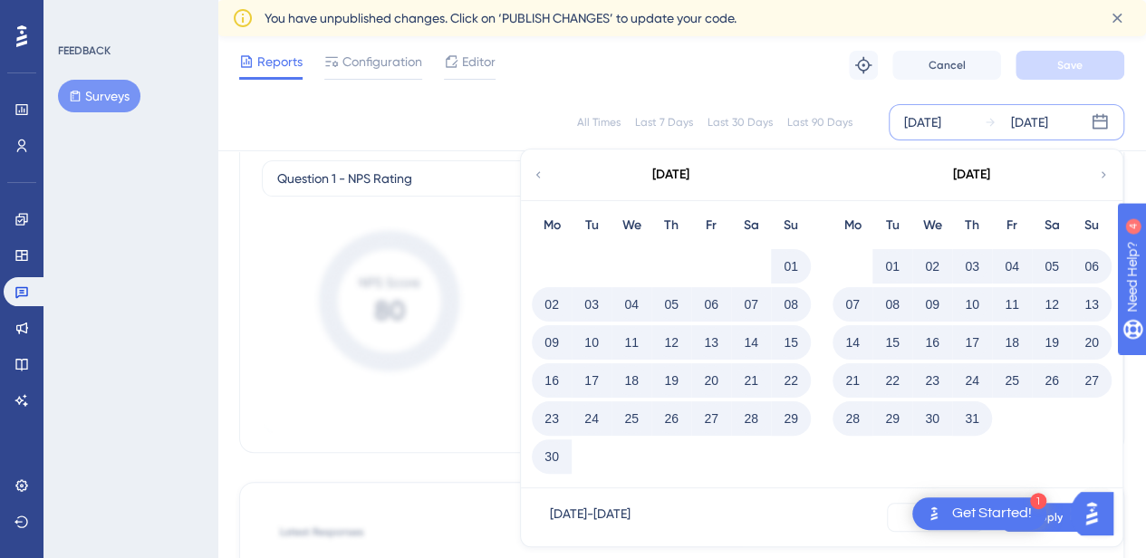
click at [1105, 177] on icon at bounding box center [1103, 175] width 13 height 16
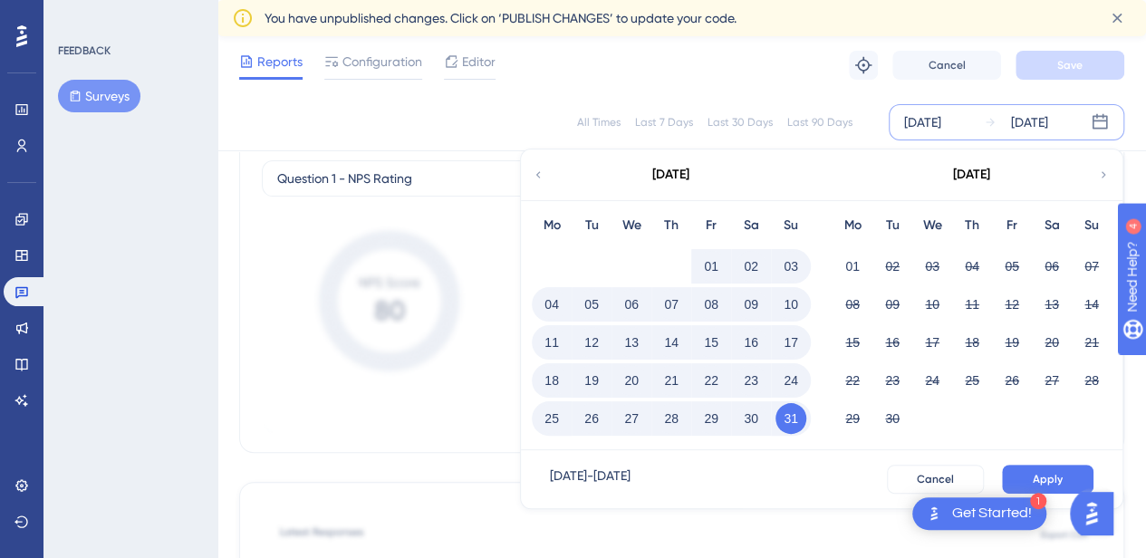
click at [785, 411] on button "31" at bounding box center [790, 418] width 31 height 31
click at [631, 474] on div "[DATE] - [DATE]" at bounding box center [590, 479] width 81 height 29
click at [1044, 476] on span "Apply" at bounding box center [1048, 479] width 30 height 14
